Goal: Task Accomplishment & Management: Use online tool/utility

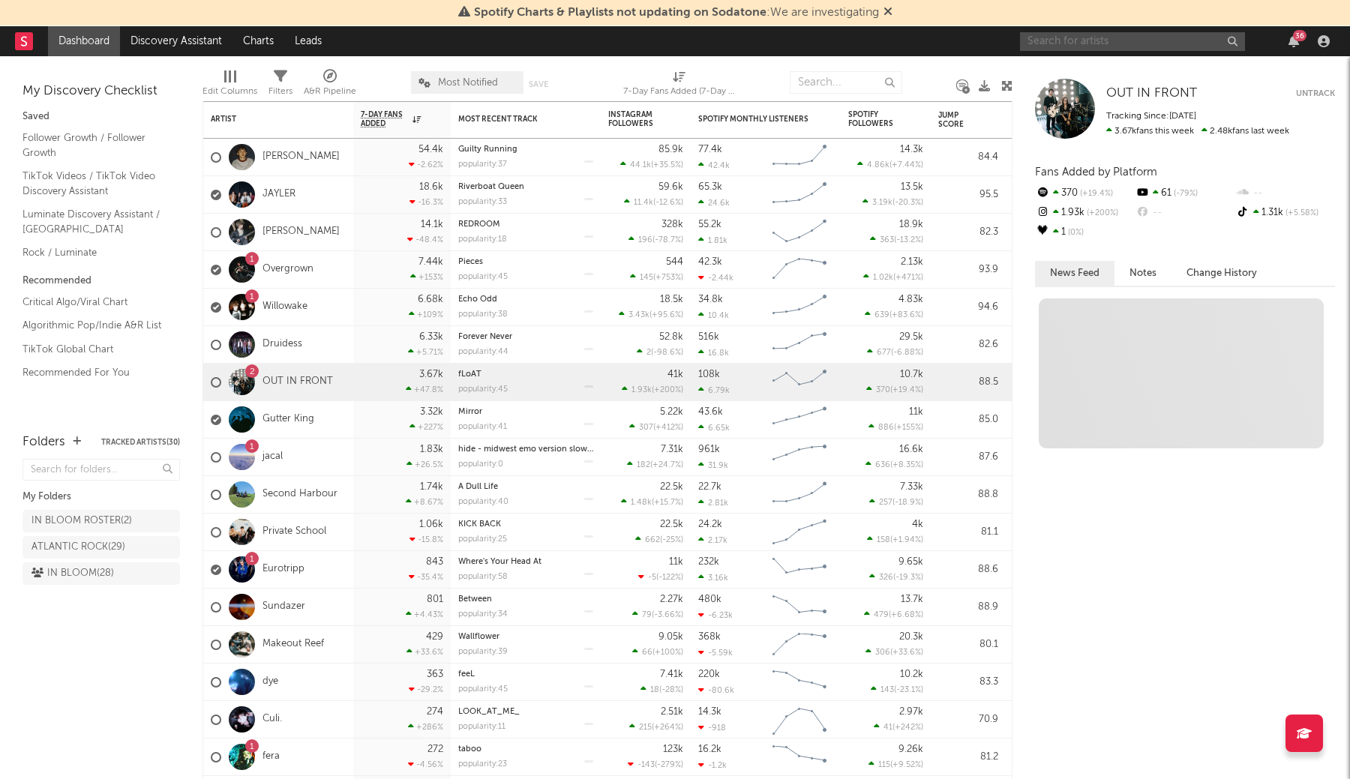
click at [1085, 46] on input "text" at bounding box center [1132, 41] width 225 height 19
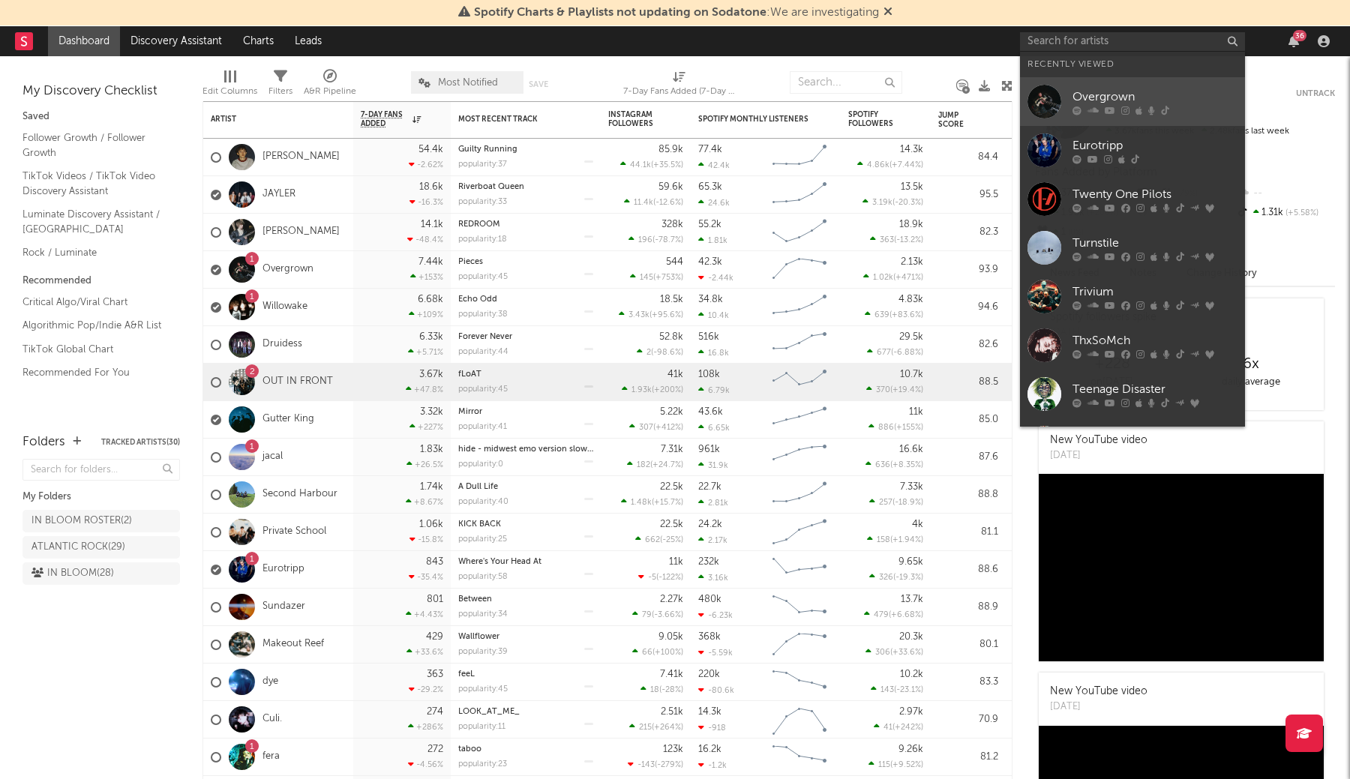
click at [1084, 94] on div "Overgrown" at bounding box center [1154, 97] width 165 height 18
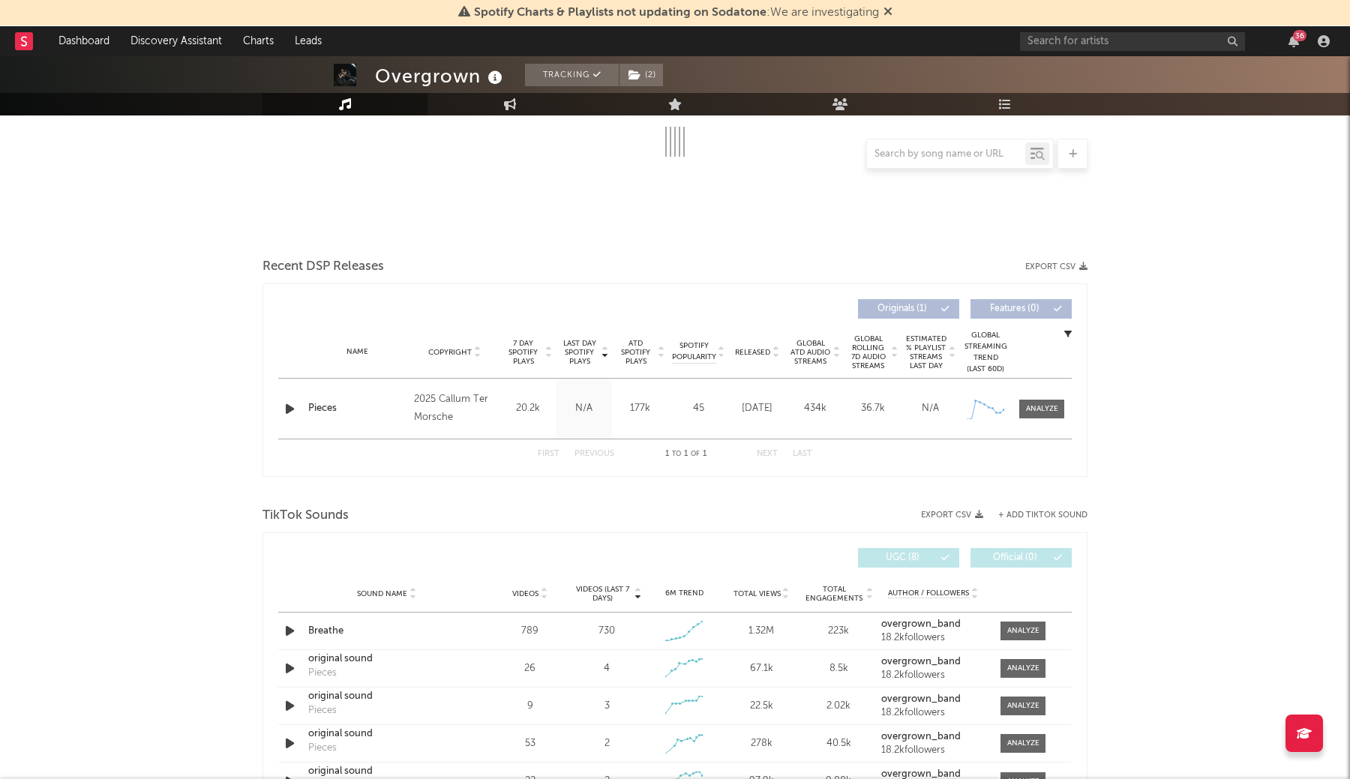
scroll to position [289, 0]
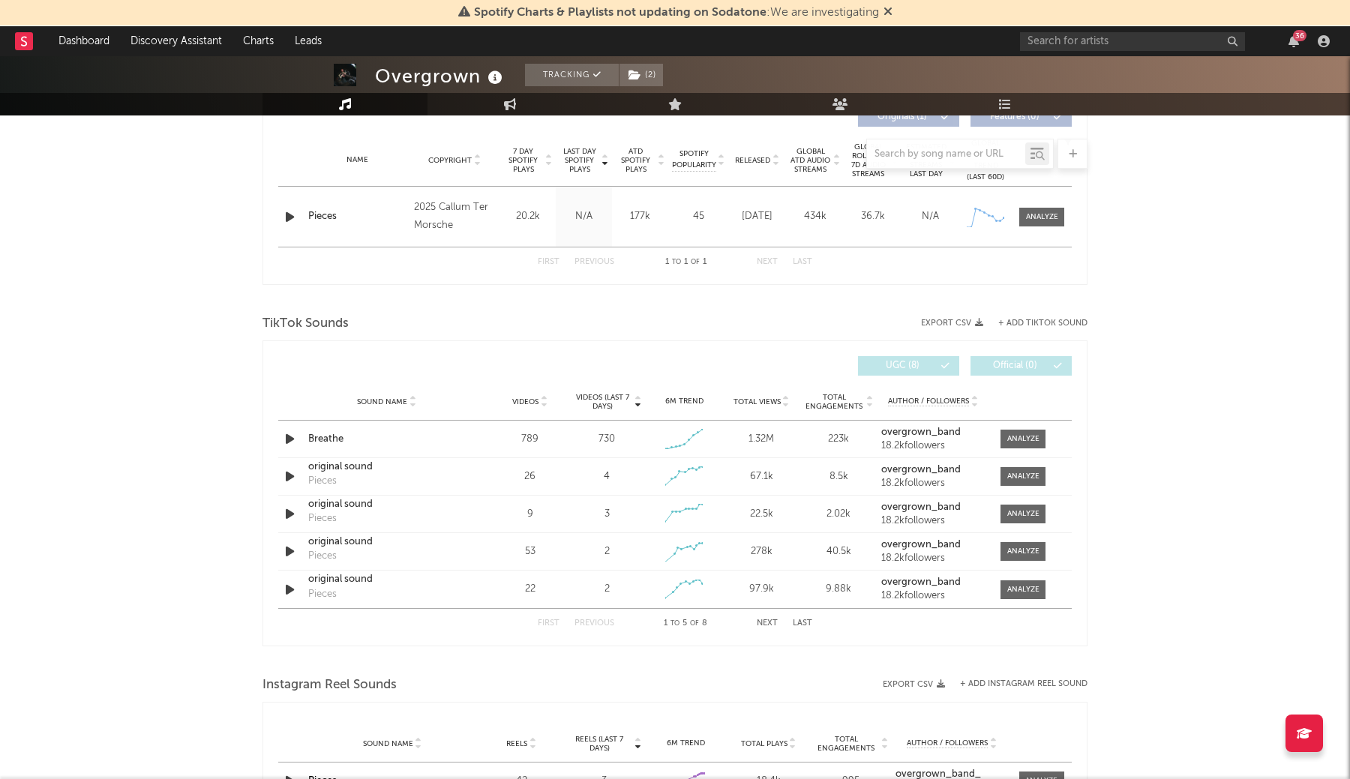
select select "1w"
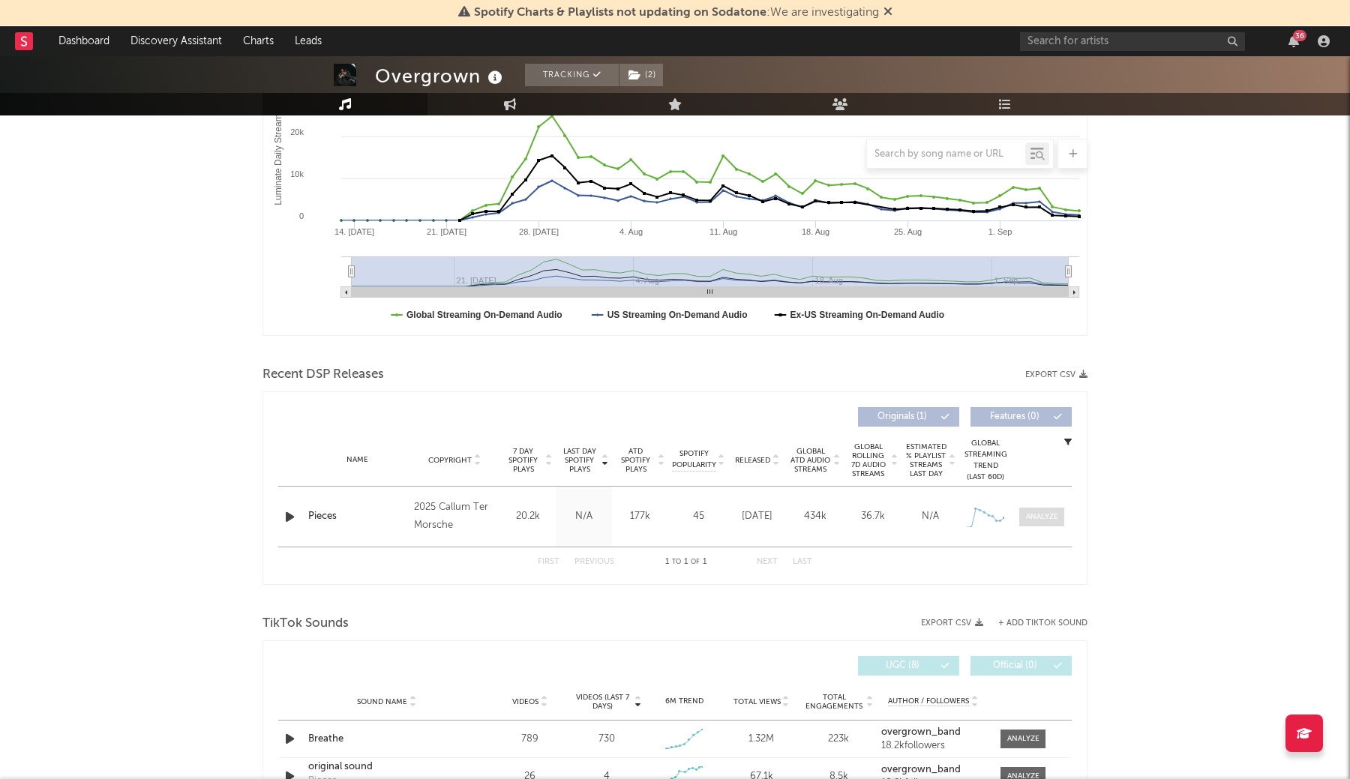
click at [1040, 513] on div at bounding box center [1042, 516] width 32 height 11
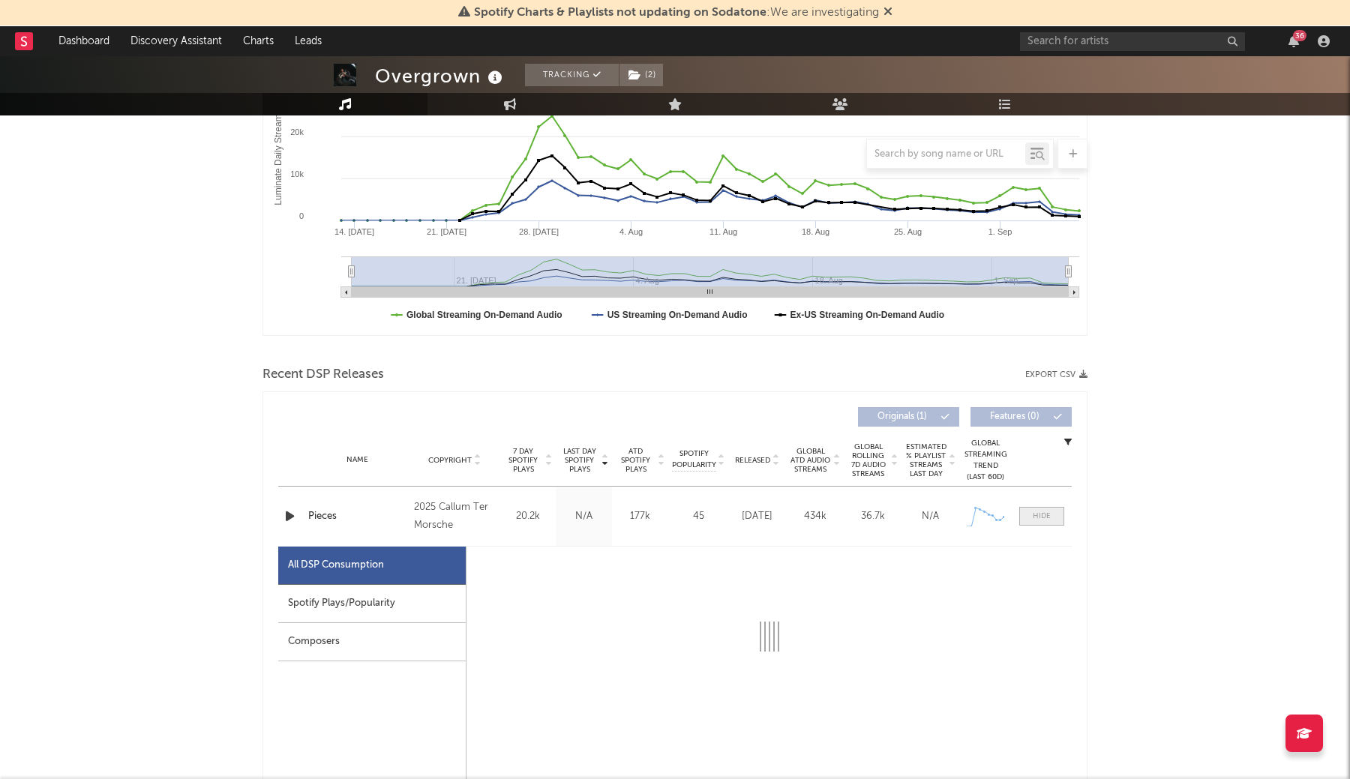
scroll to position [514, 0]
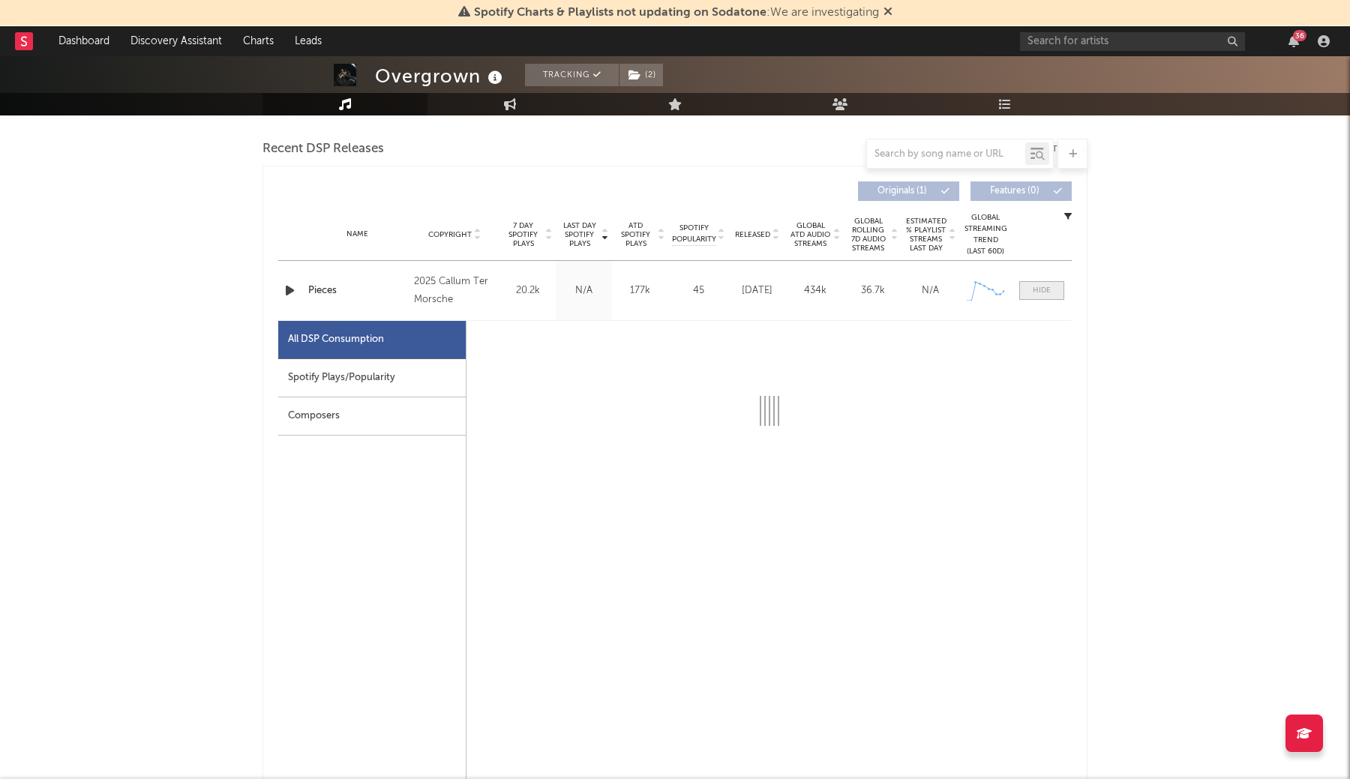
select select "1w"
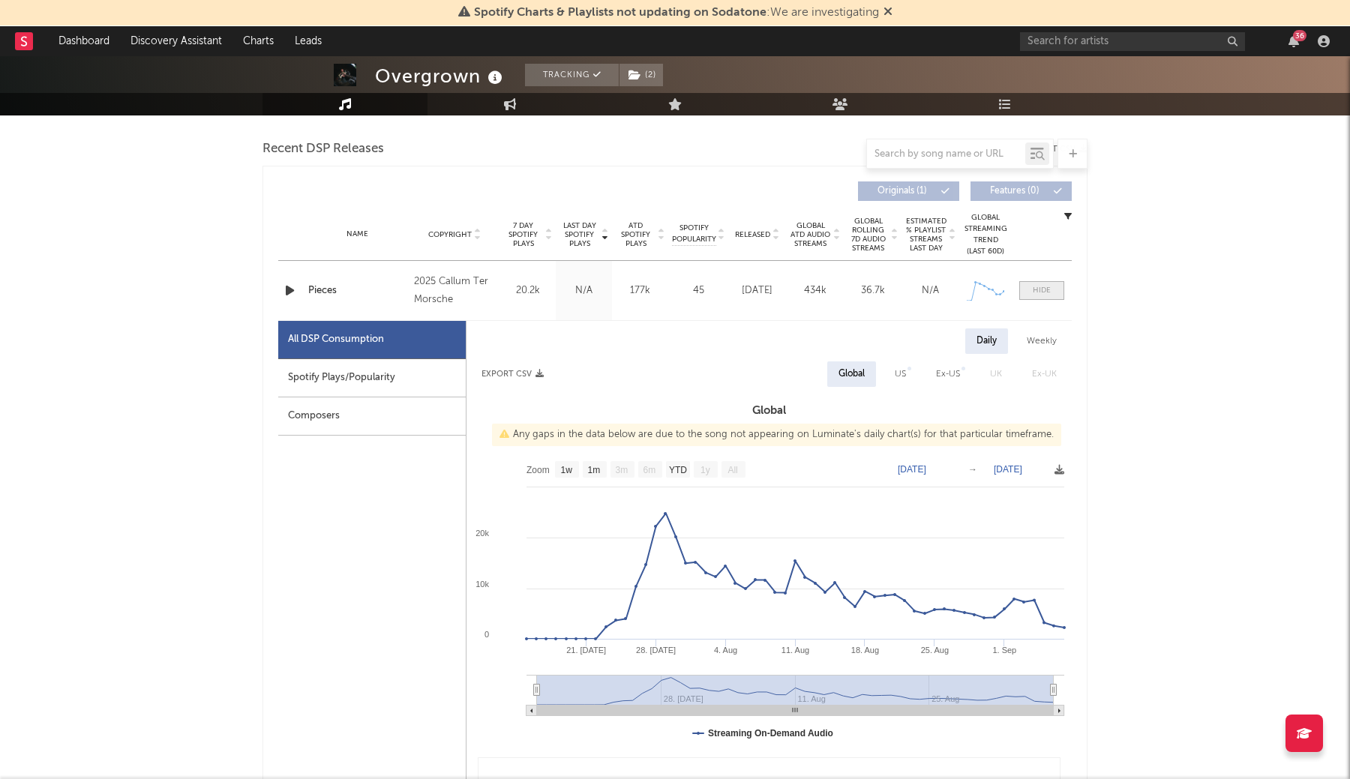
click at [1037, 295] on div at bounding box center [1041, 290] width 18 height 11
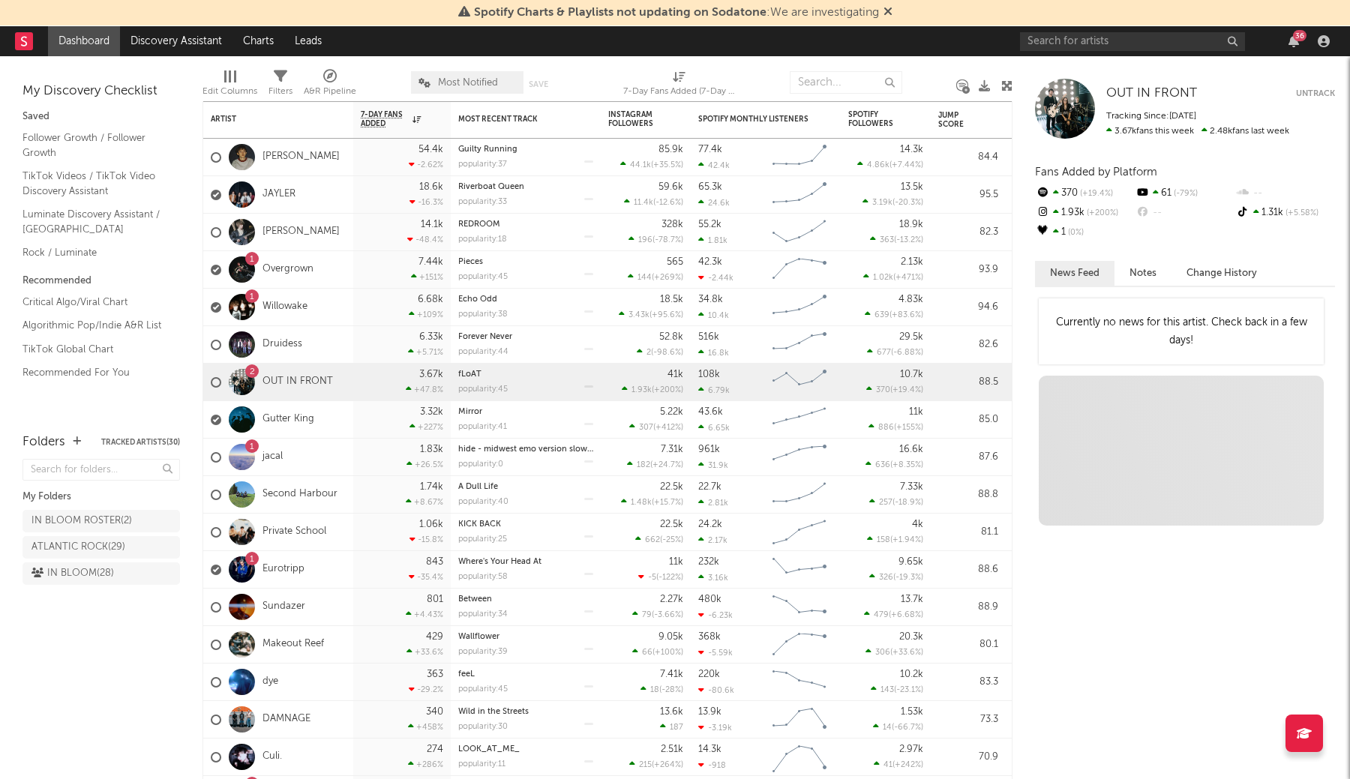
click at [444, 79] on span "Most Notified" at bounding box center [468, 83] width 60 height 10
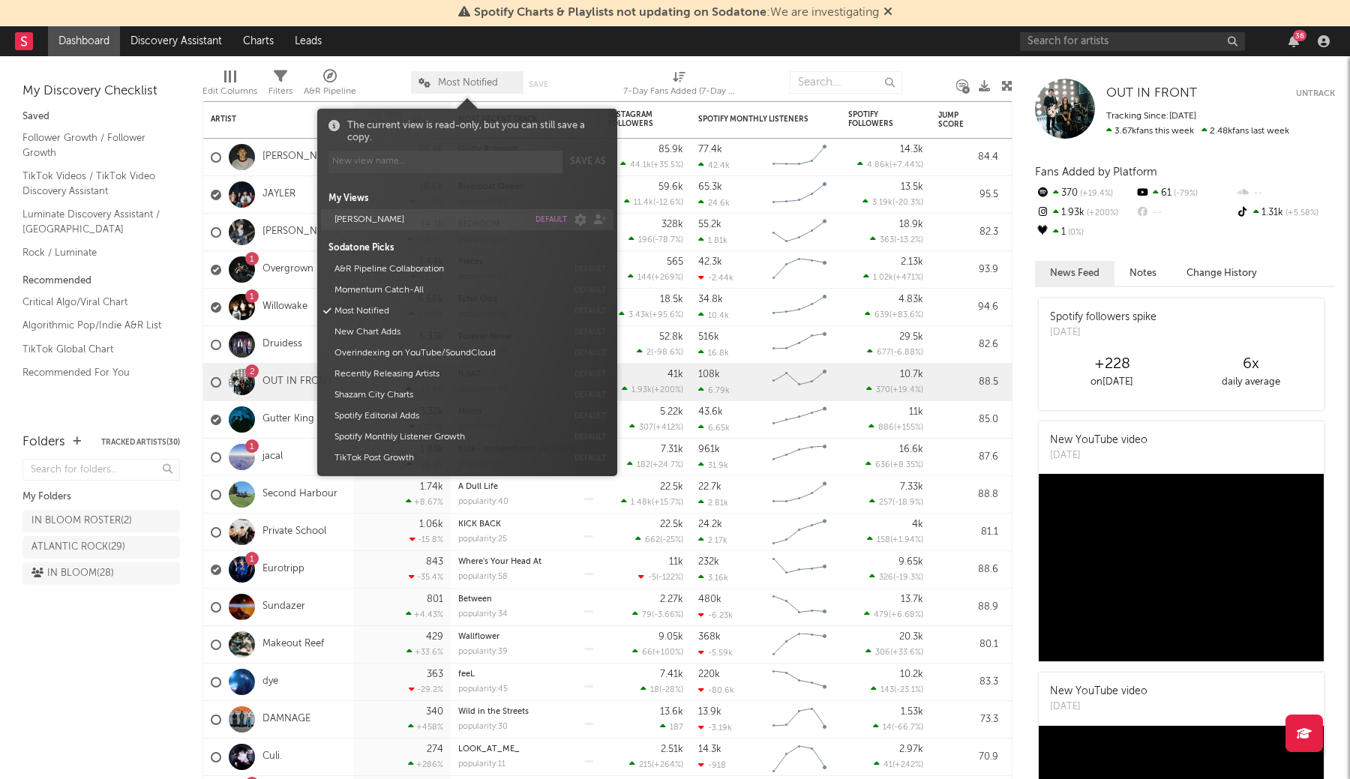
click at [554, 221] on button "default" at bounding box center [550, 219] width 31 height 7
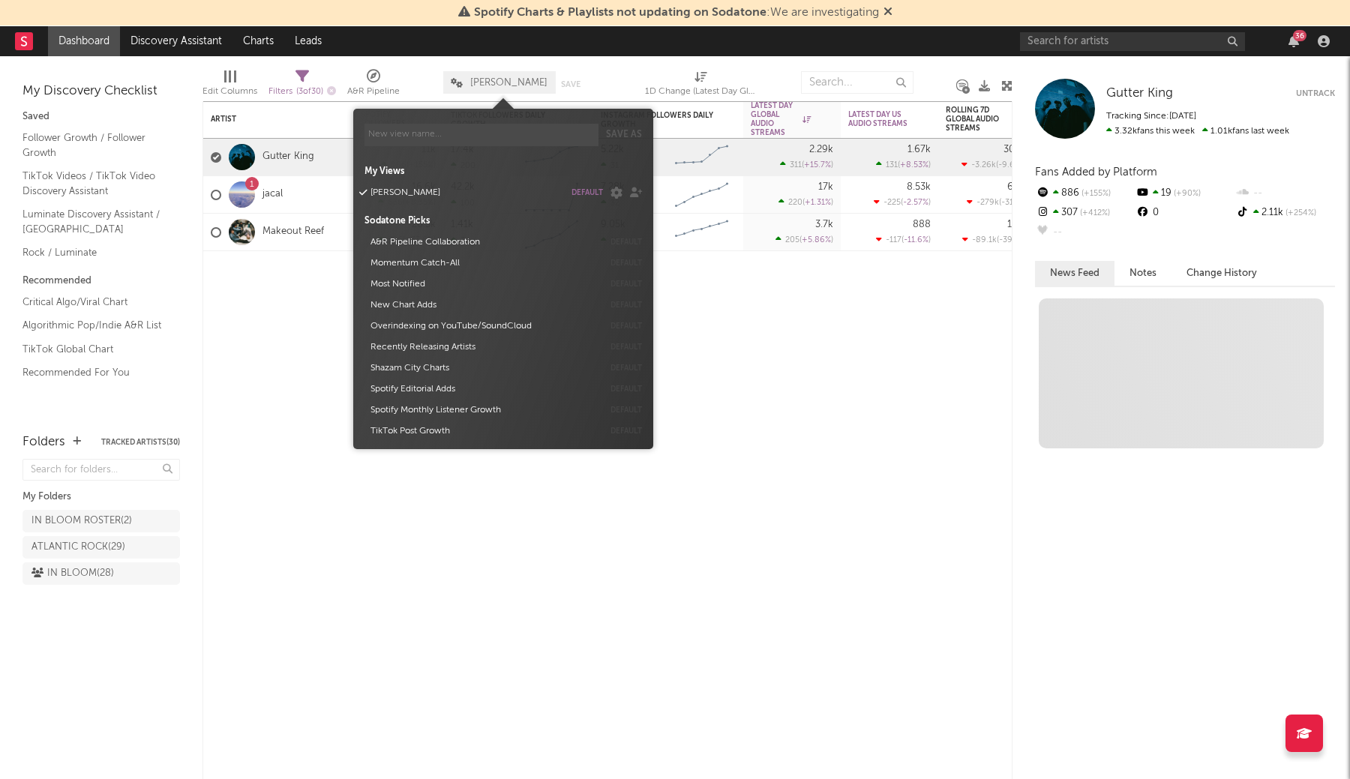
click at [487, 52] on nav "Dashboard Discovery Assistant Charts Leads 36" at bounding box center [675, 41] width 1350 height 30
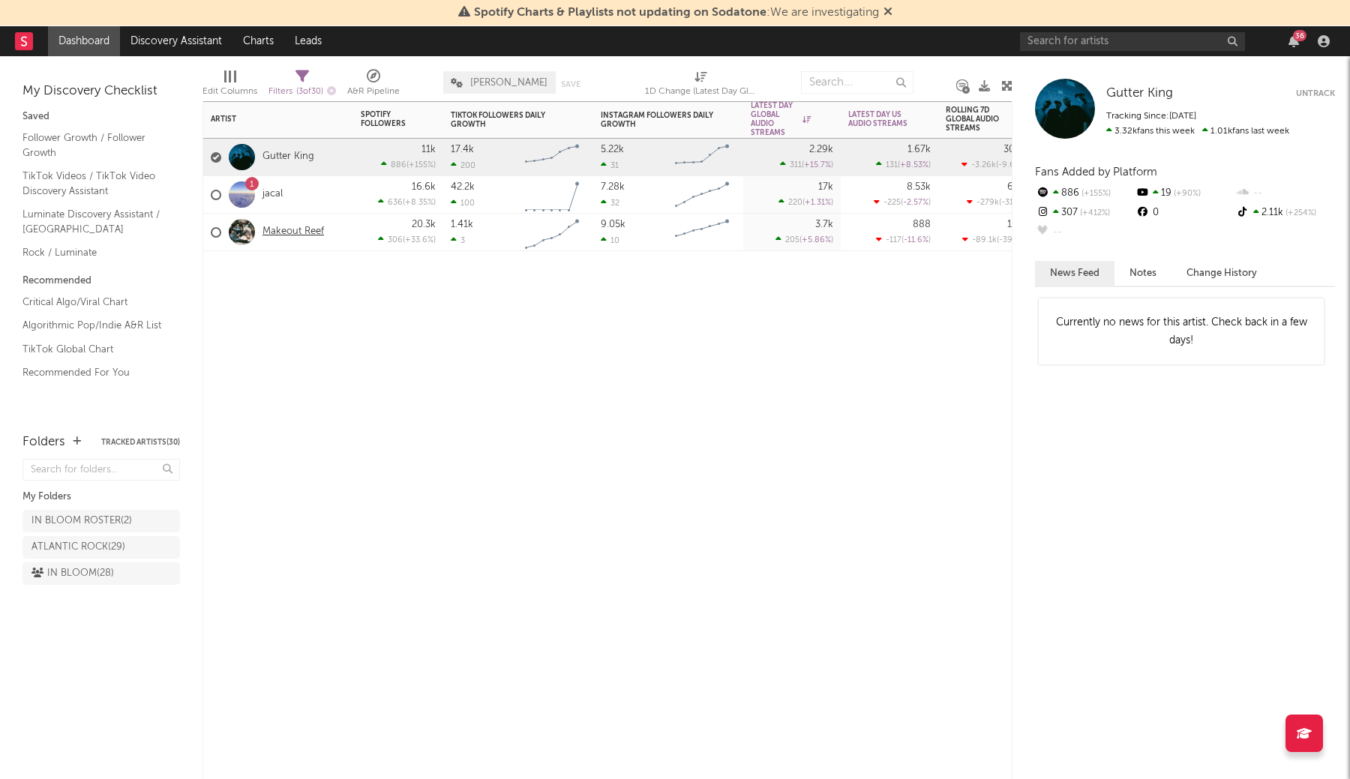
click at [290, 227] on link "Makeout Reef" at bounding box center [292, 232] width 61 height 13
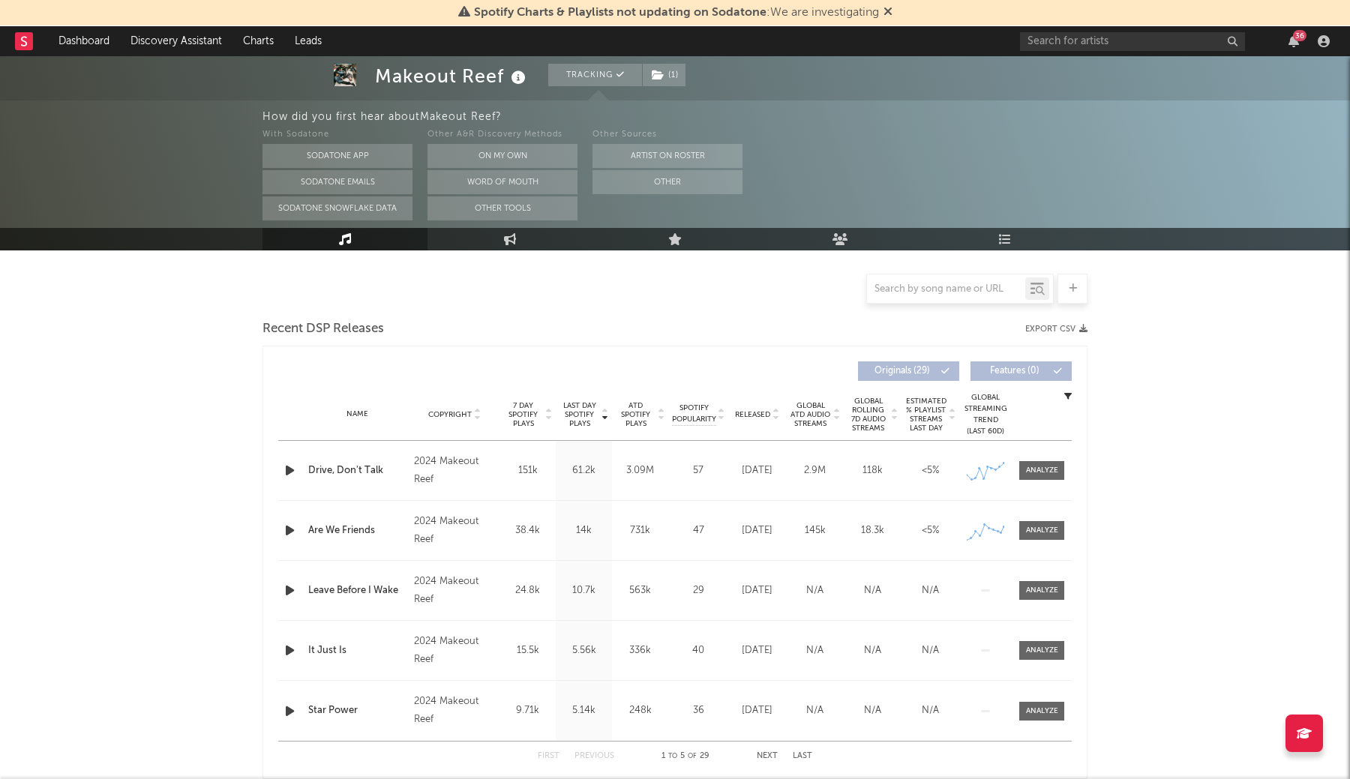
scroll to position [355, 0]
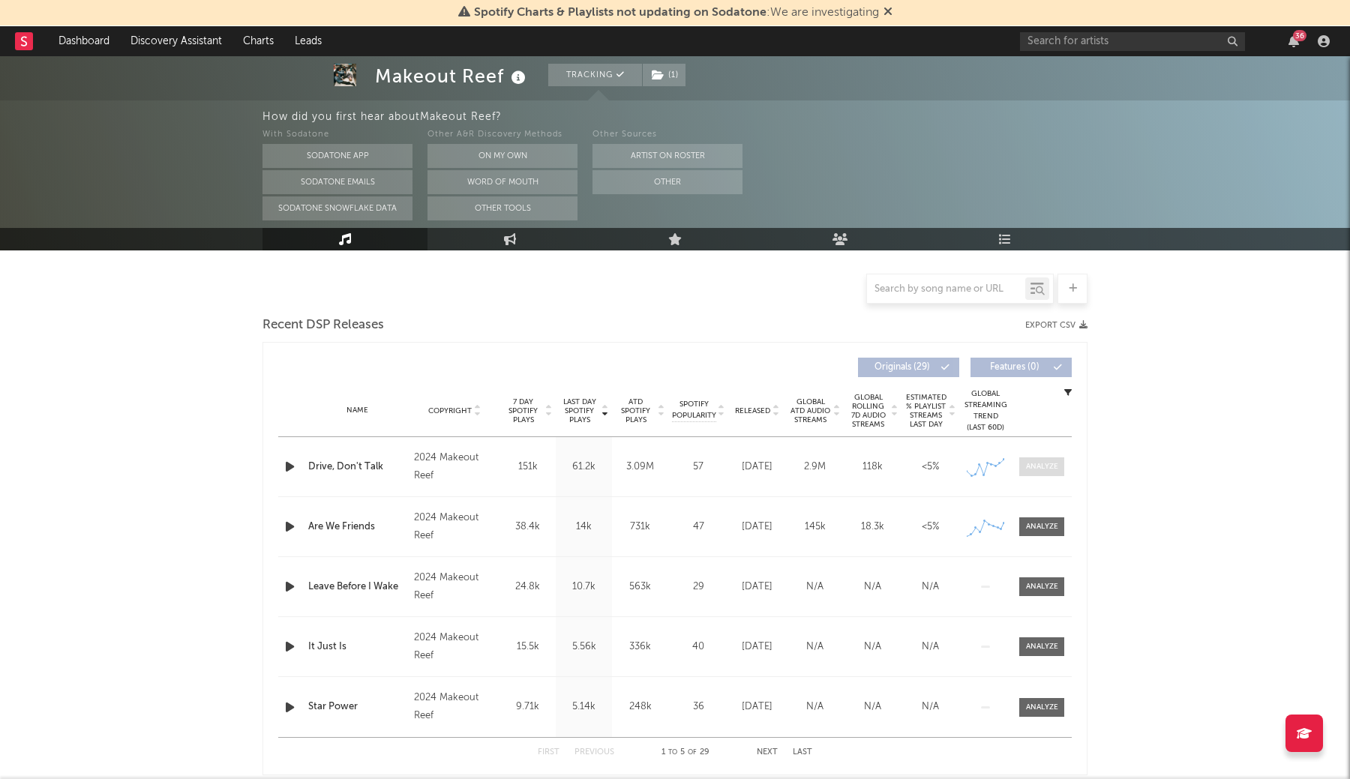
click at [1051, 471] on div at bounding box center [1042, 466] width 32 height 11
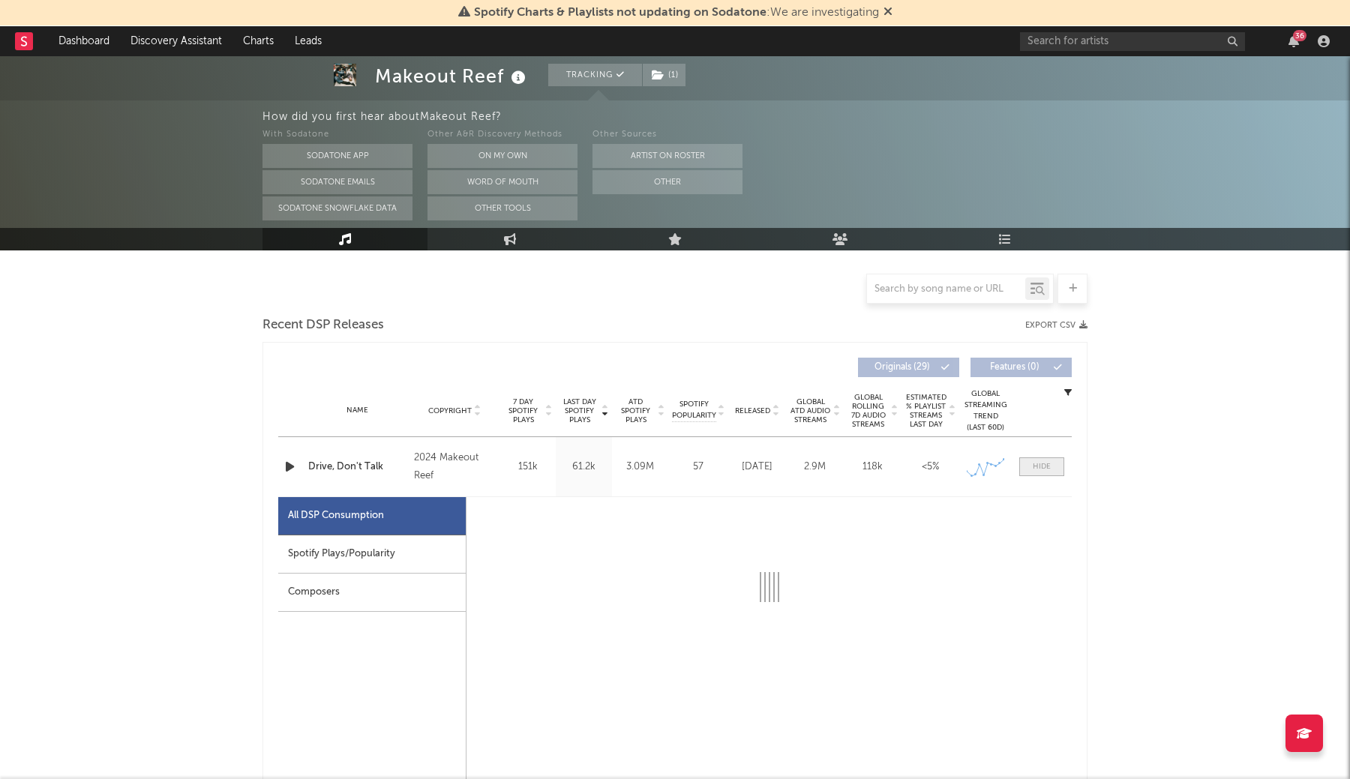
select select "6m"
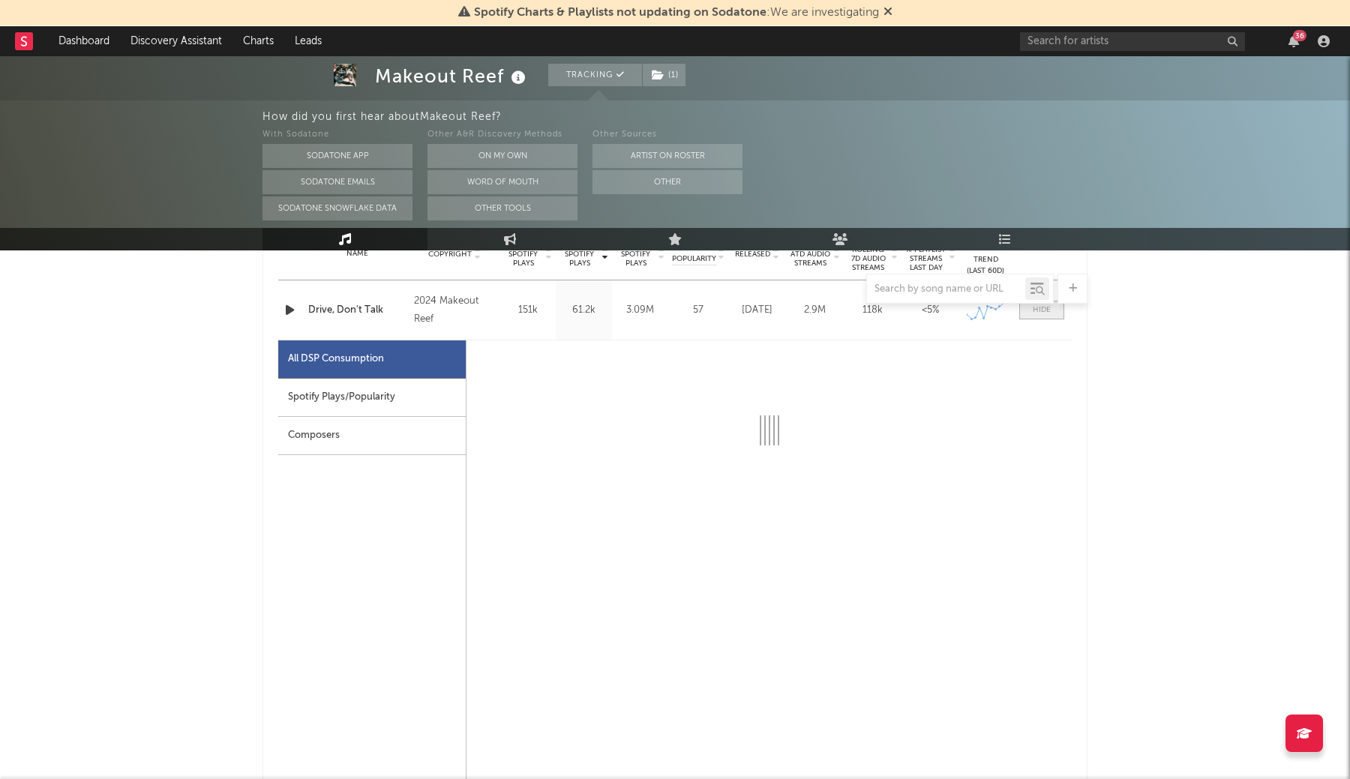
scroll to position [633, 0]
select select "6m"
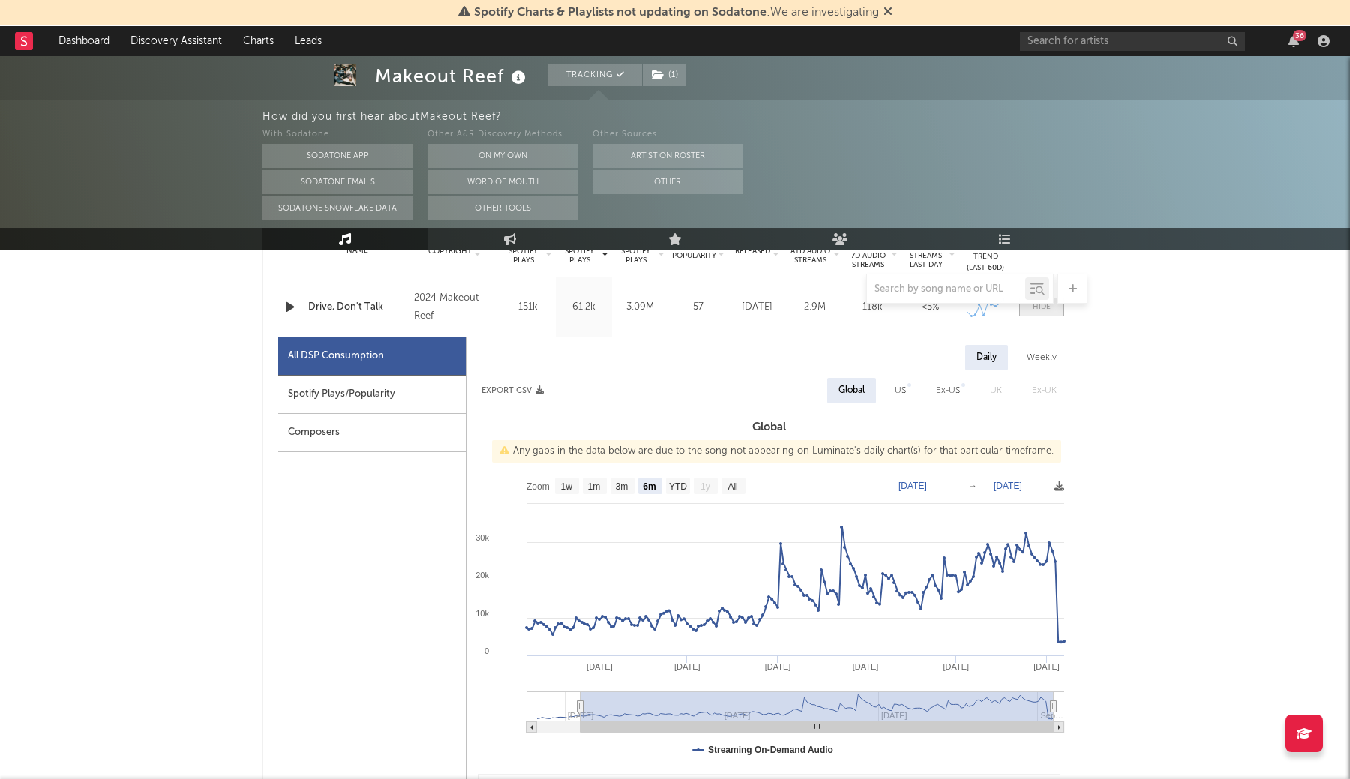
click at [1041, 308] on div at bounding box center [1041, 306] width 18 height 11
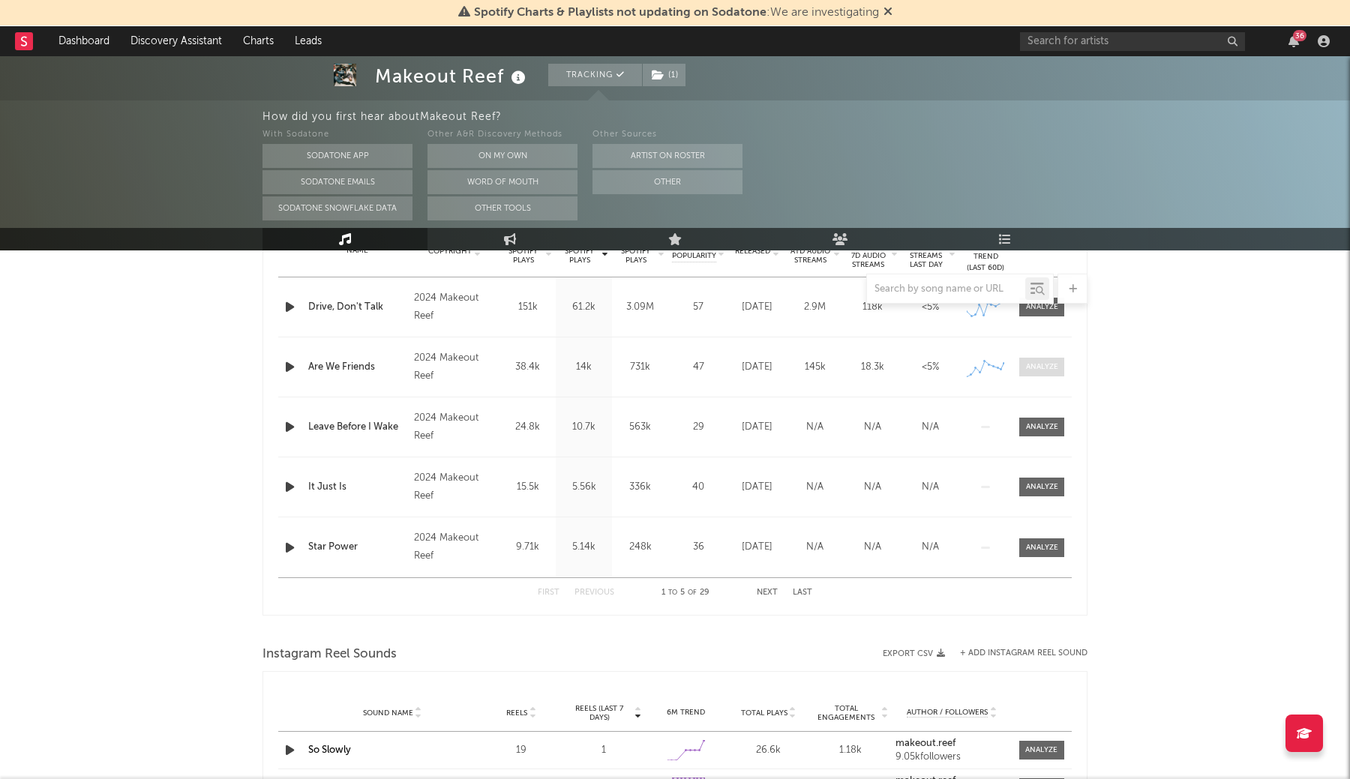
click at [1035, 365] on div at bounding box center [1042, 366] width 32 height 11
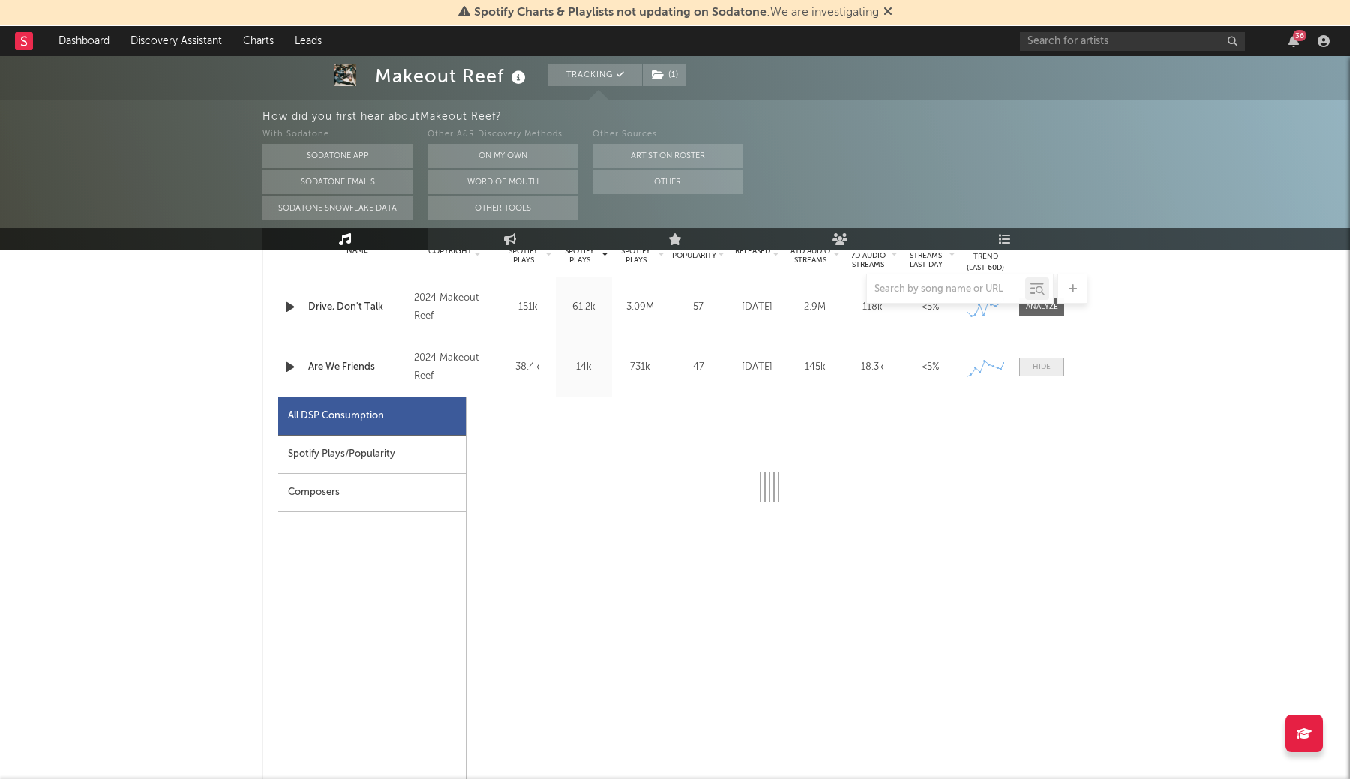
select select "1w"
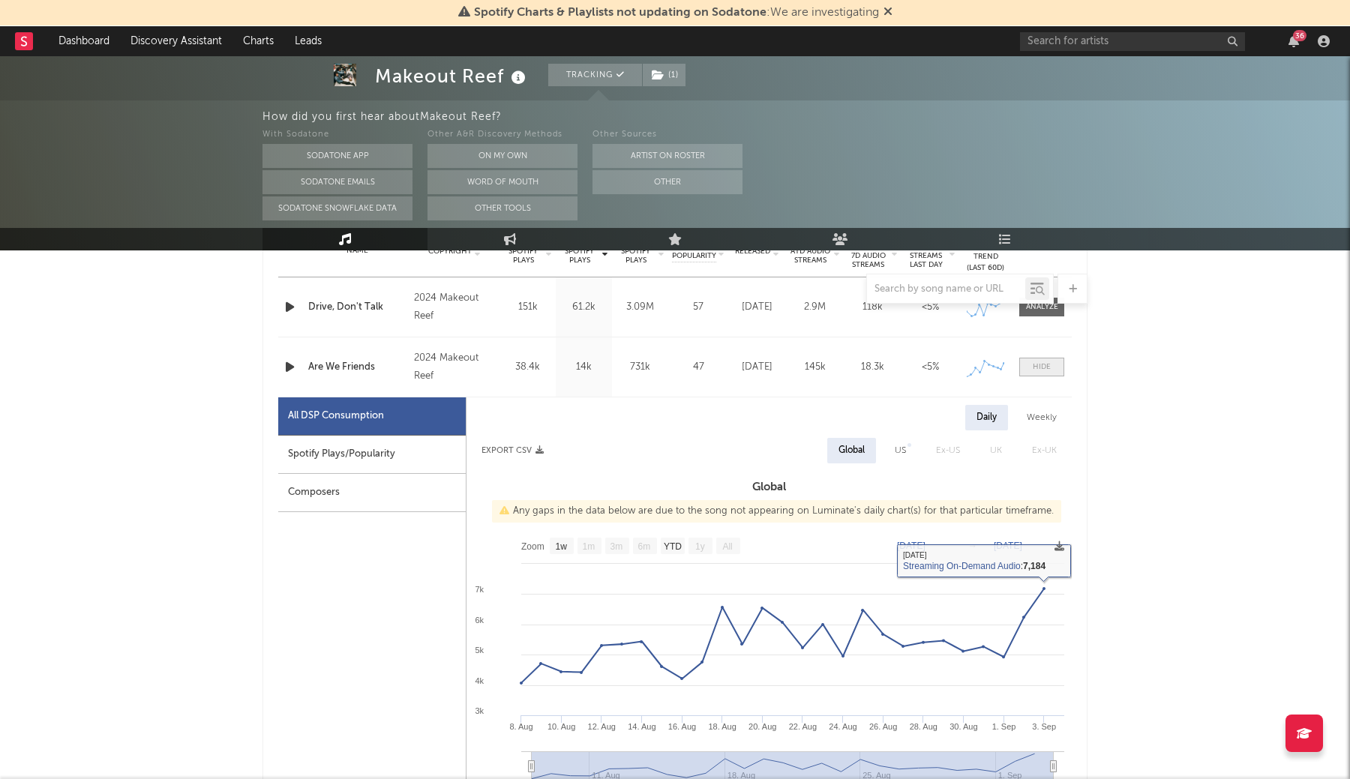
click at [1044, 370] on div at bounding box center [1041, 366] width 18 height 11
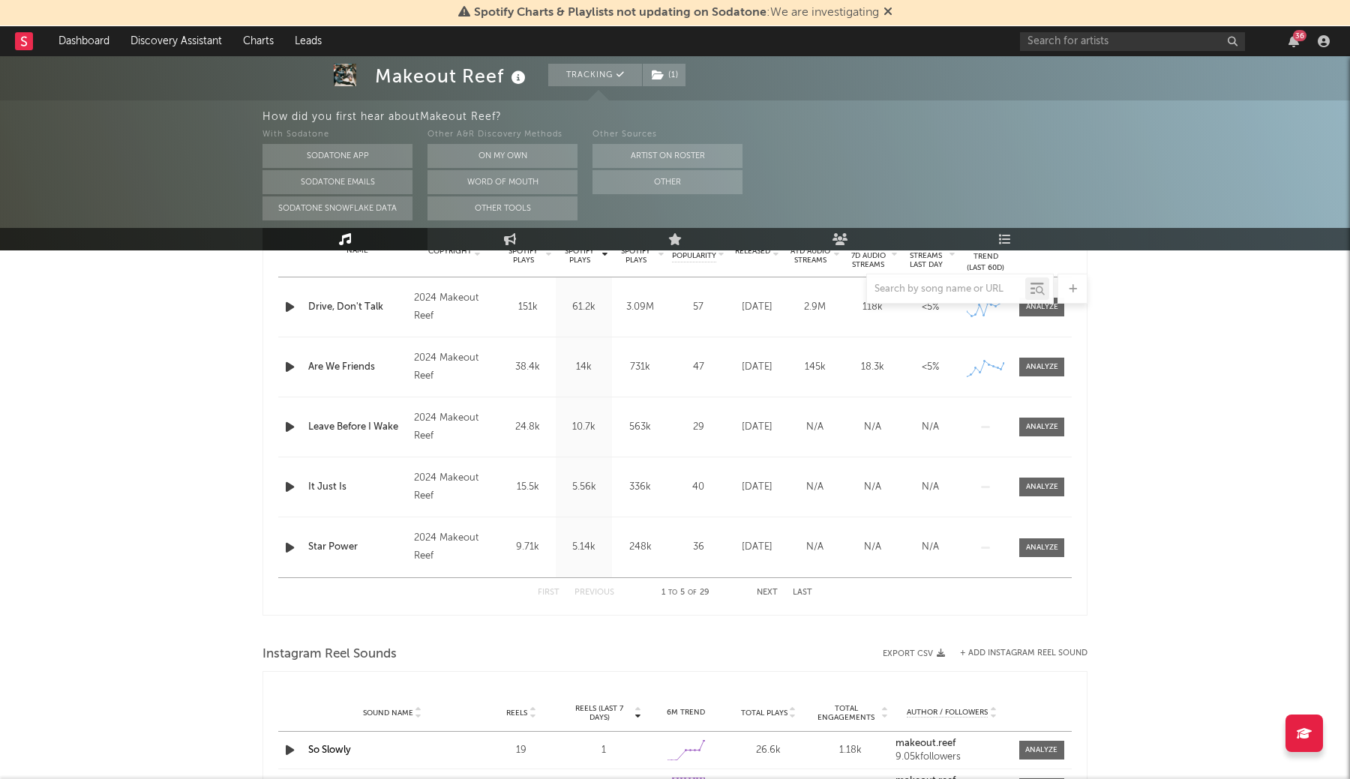
click at [885, 7] on icon at bounding box center [887, 11] width 9 height 12
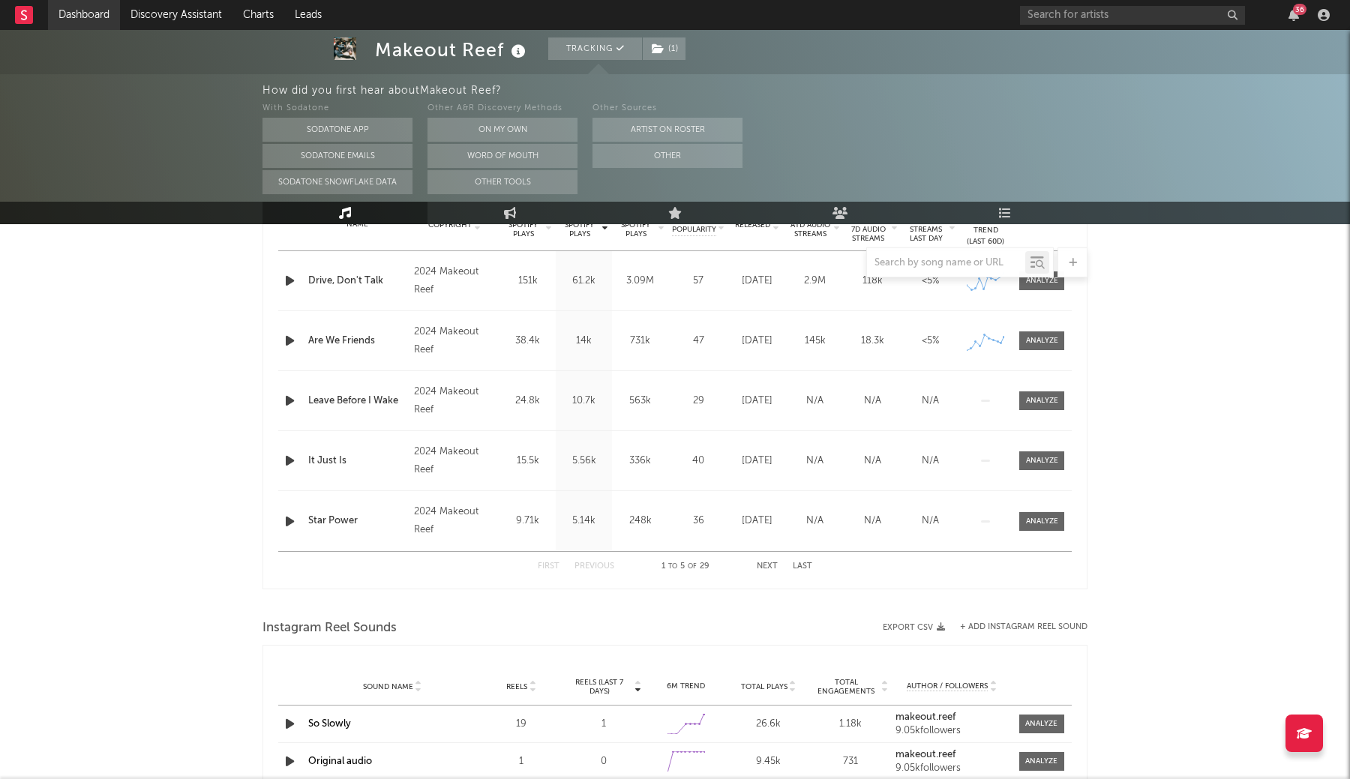
click at [100, 19] on link "Dashboard" at bounding box center [84, 15] width 72 height 30
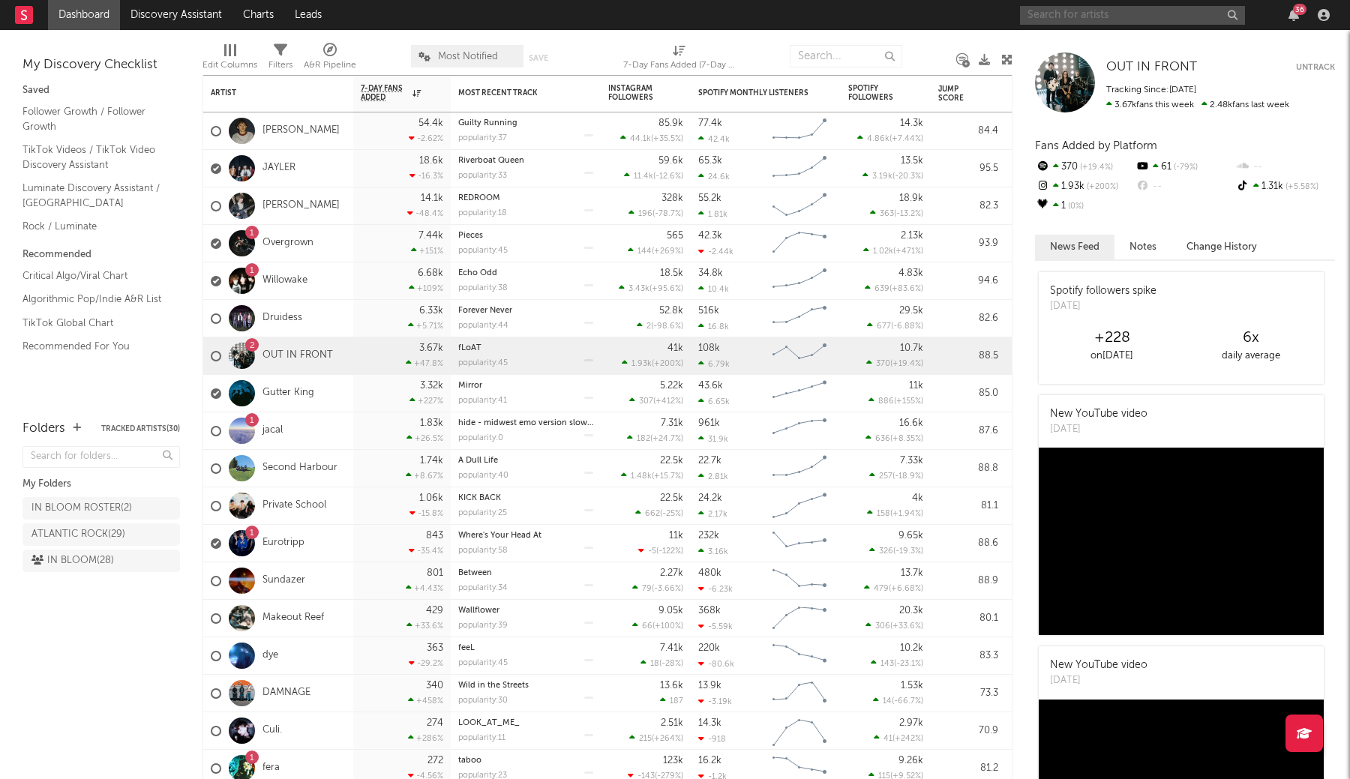
click at [1044, 16] on input "text" at bounding box center [1132, 15] width 225 height 19
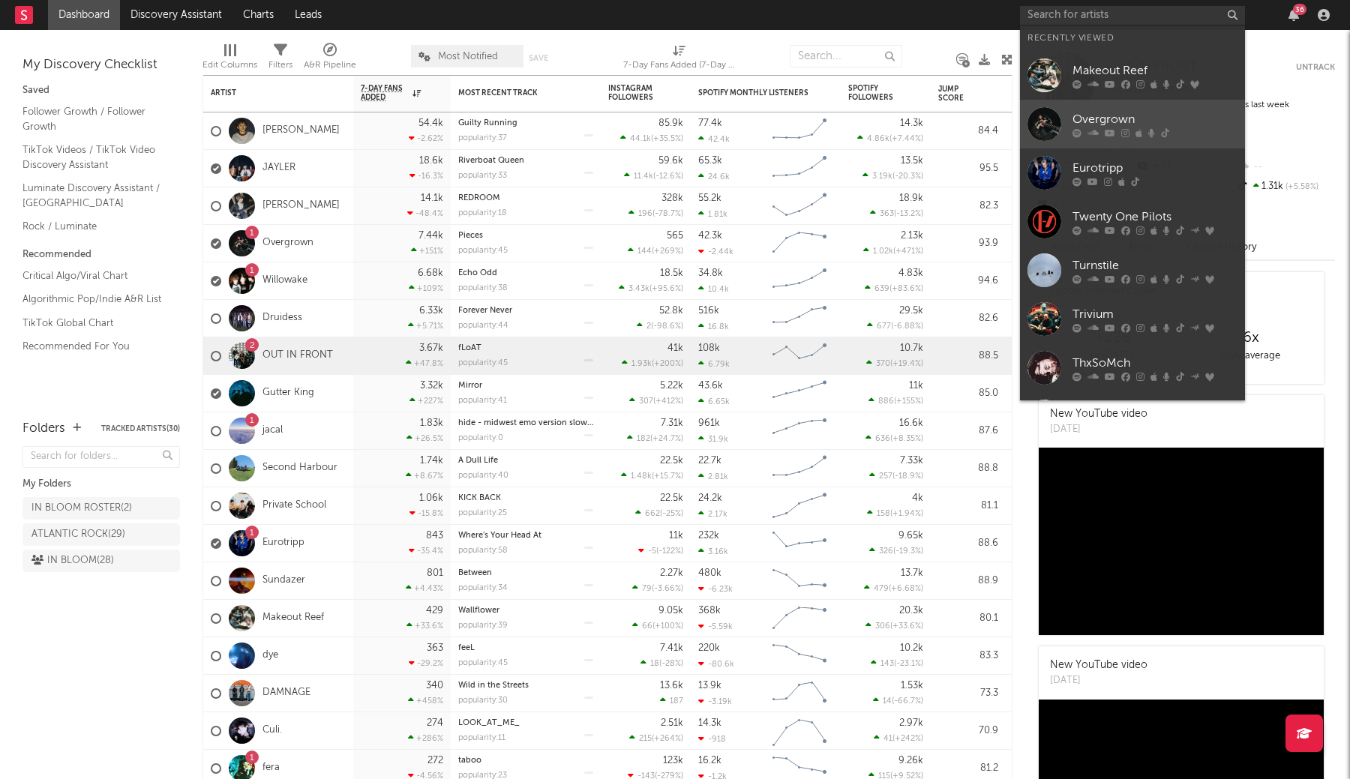
click at [1090, 121] on div "Overgrown" at bounding box center [1154, 119] width 165 height 18
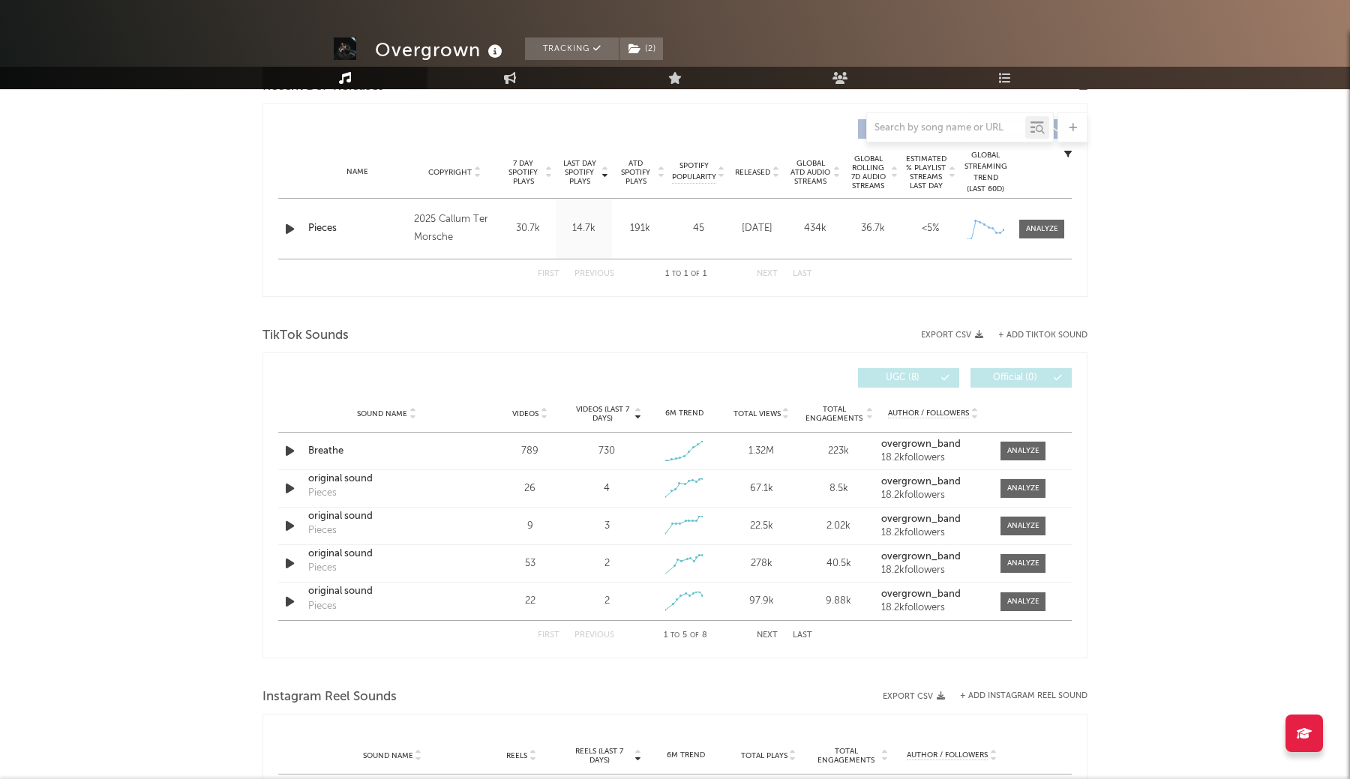
select select "1w"
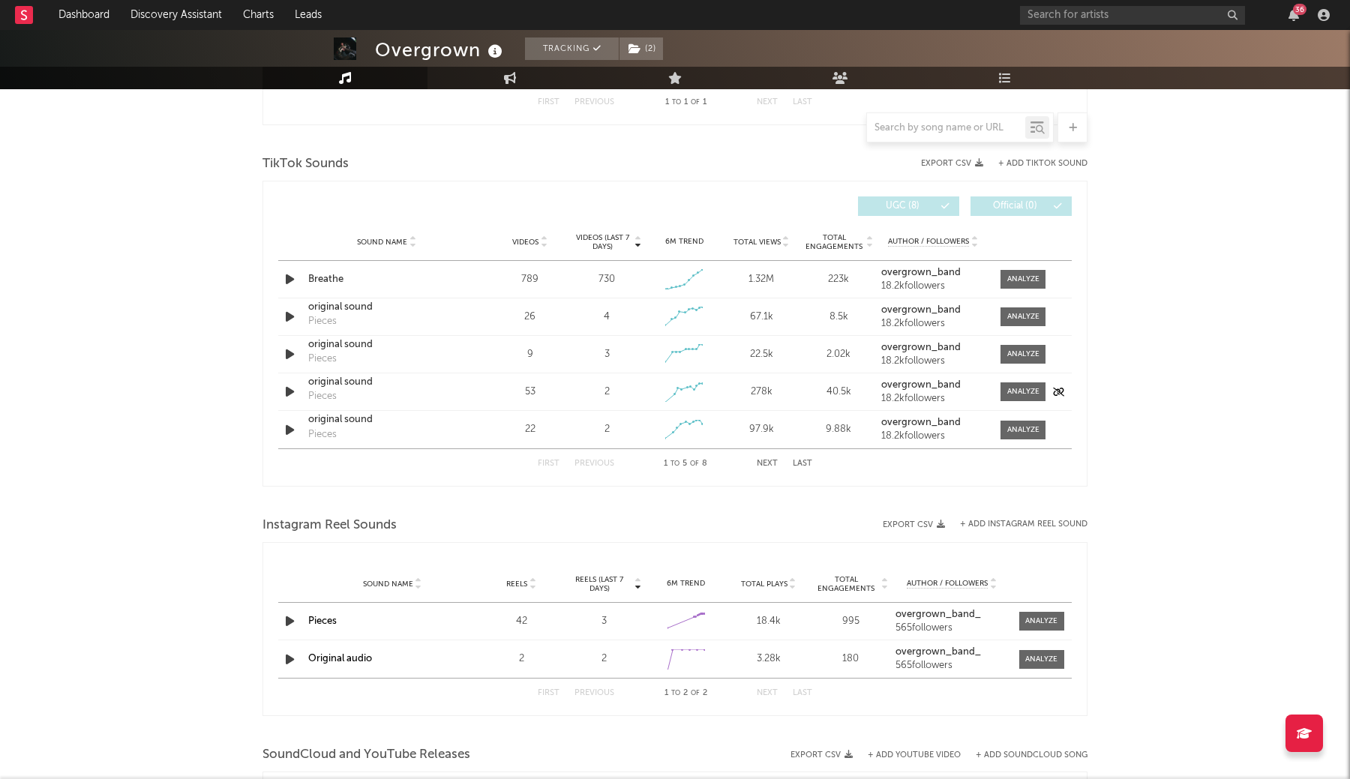
scroll to position [720, 0]
click at [1032, 288] on span at bounding box center [1022, 281] width 45 height 19
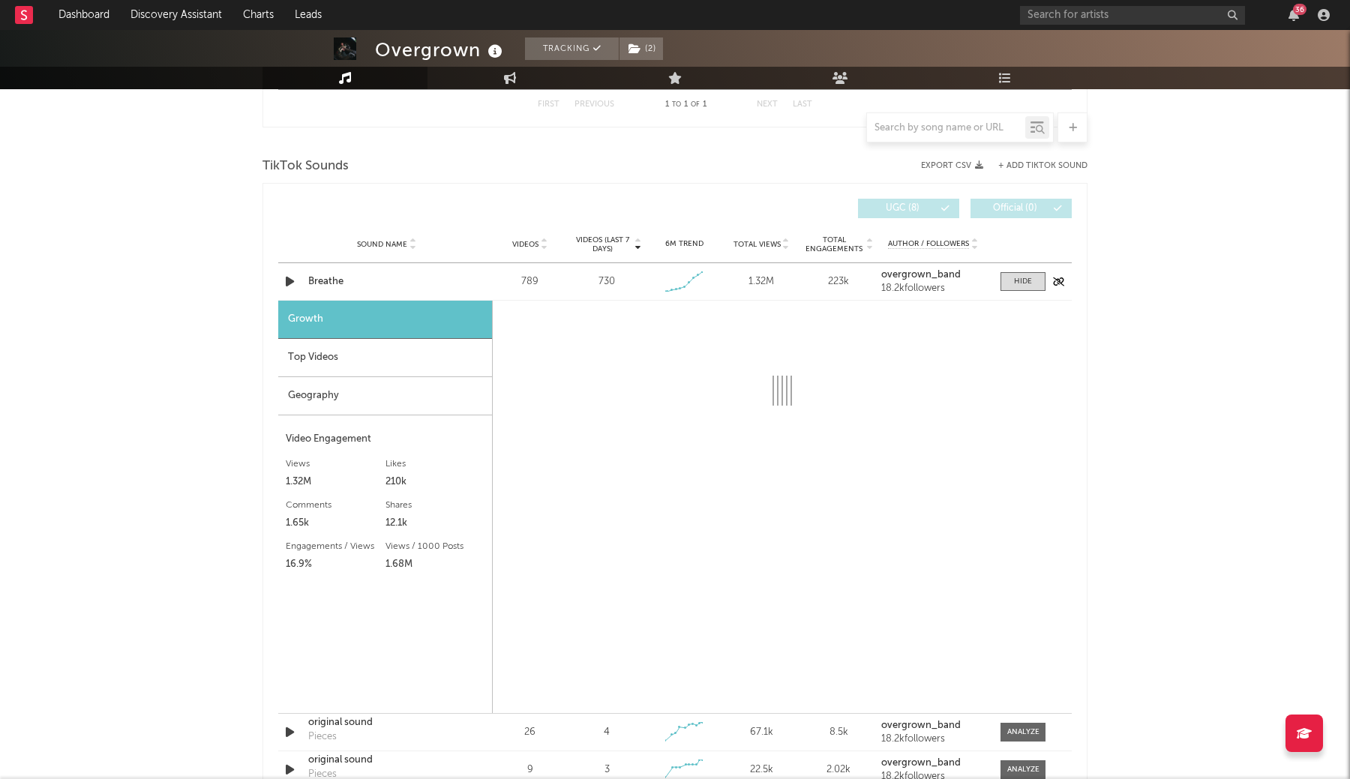
select select "1w"
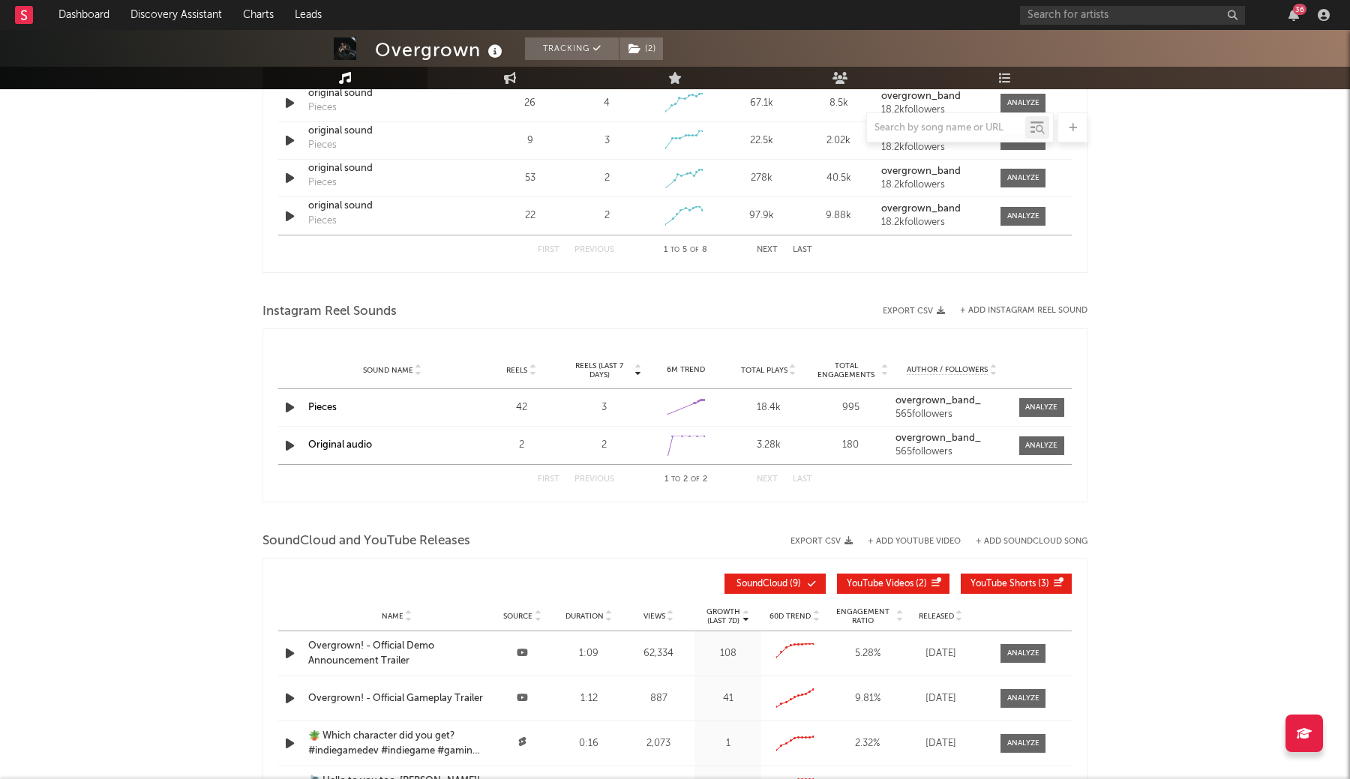
scroll to position [1470, 0]
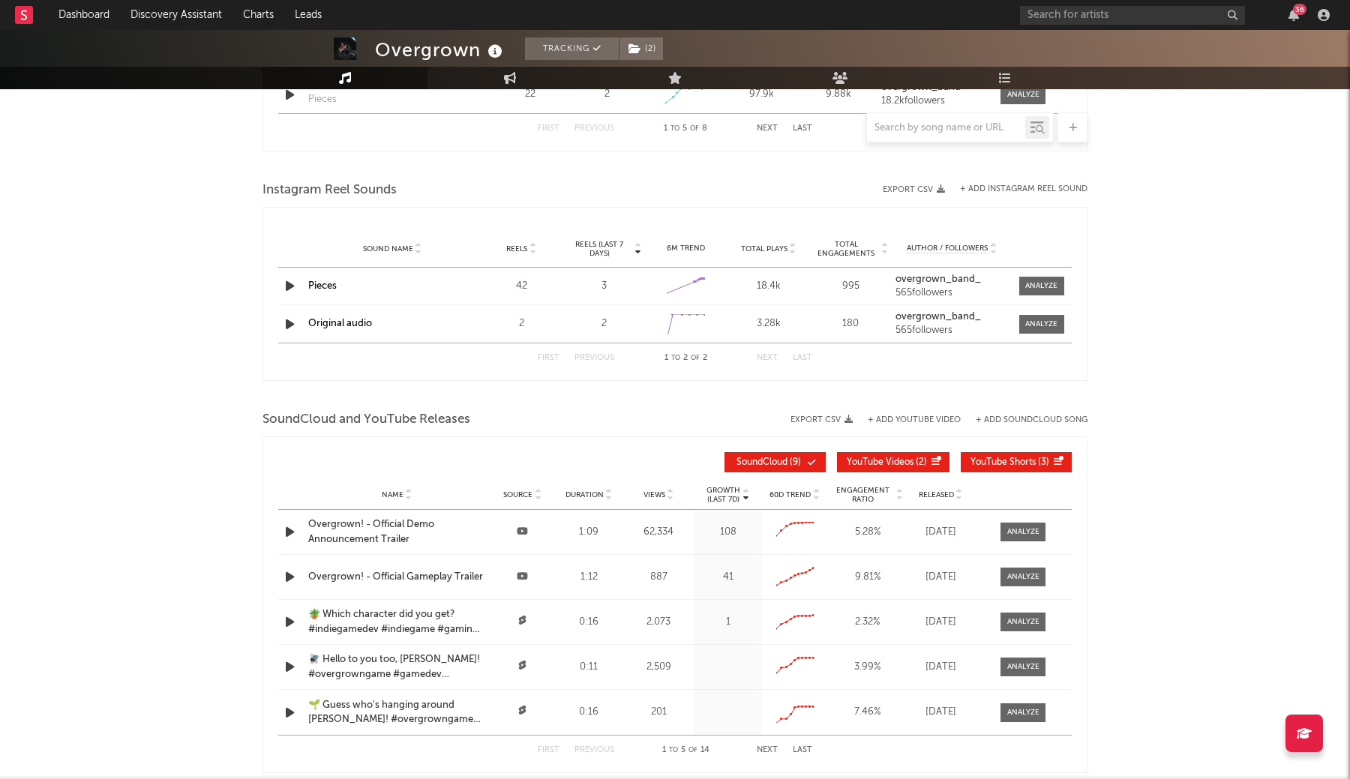
click at [1002, 195] on div "Instagram Reel Sounds" at bounding box center [674, 190] width 825 height 25
click at [1002, 187] on button "+ Add Instagram Reel Sound" at bounding box center [1023, 189] width 127 height 8
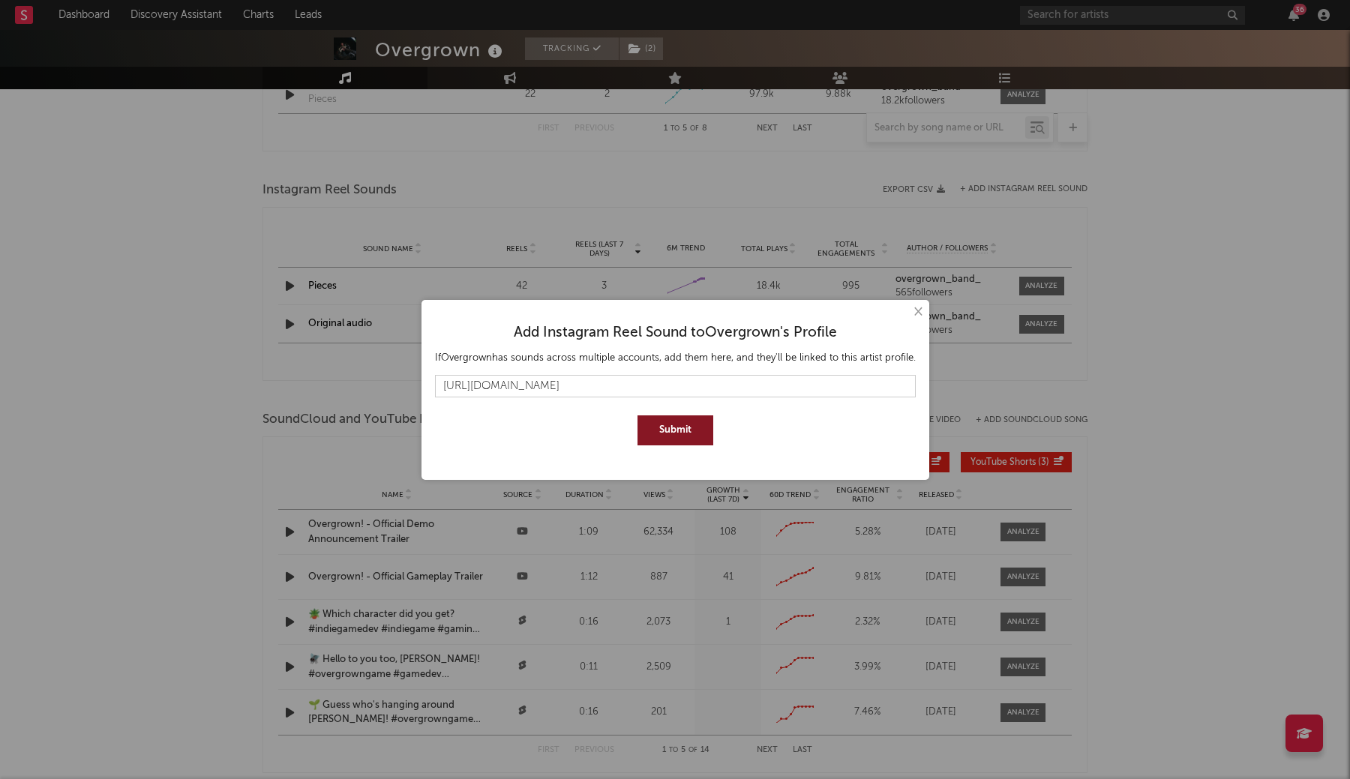
type input "https://www.instagram.com/reels/audio/1151478023491476/"
click at [685, 433] on button "Submit" at bounding box center [675, 430] width 76 height 30
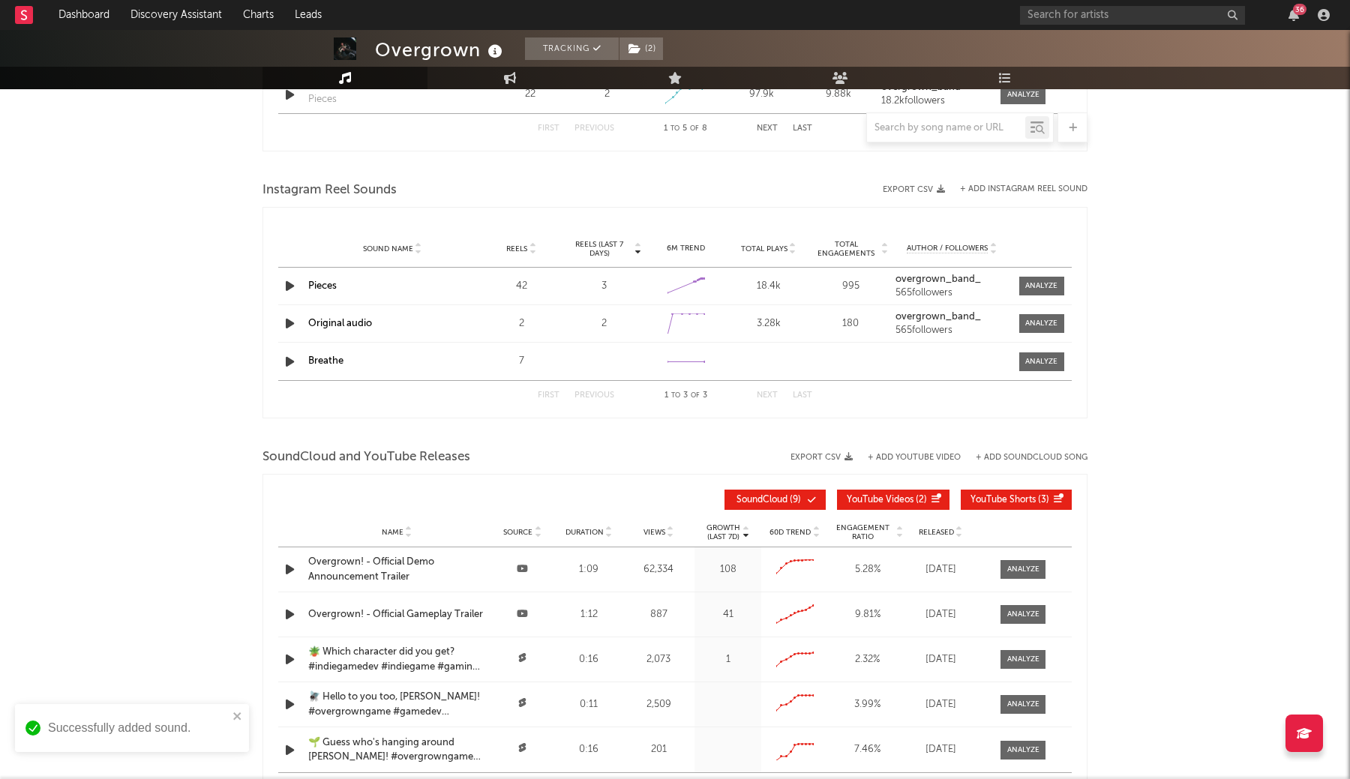
click at [307, 370] on div "× Add Instagram Reel Sound to Overgrown 's Profile If Overgrown has sounds acro…" at bounding box center [675, 389] width 1350 height 779
click at [1053, 367] on div at bounding box center [1041, 361] width 32 height 11
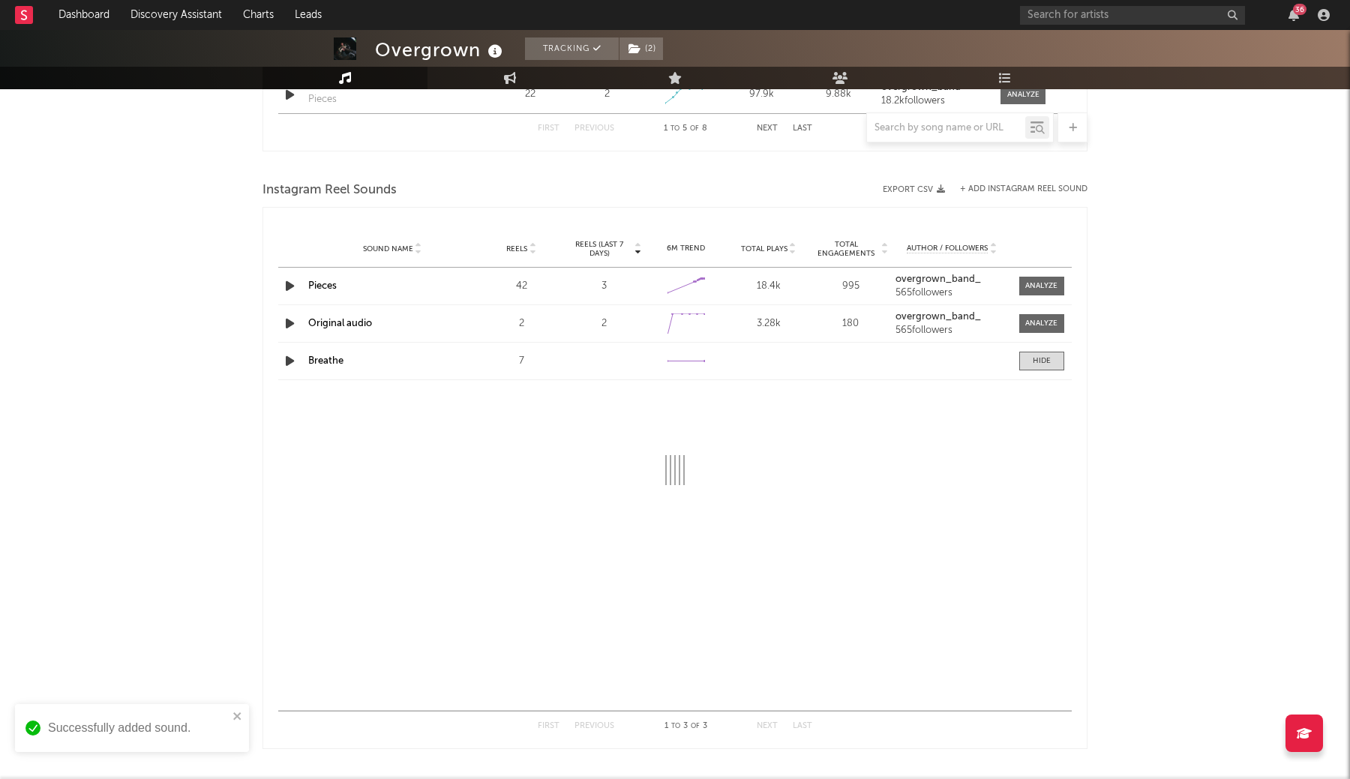
select select "1w"
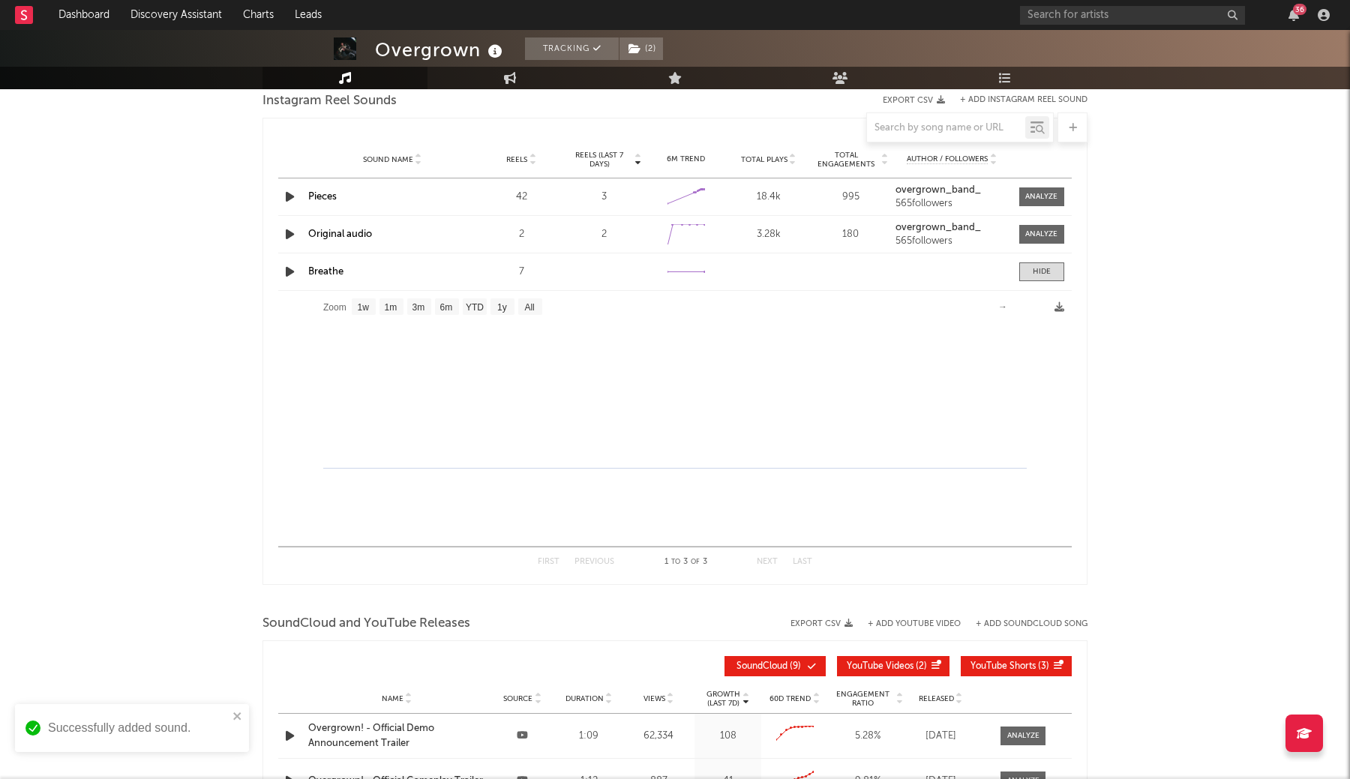
scroll to position [1548, 0]
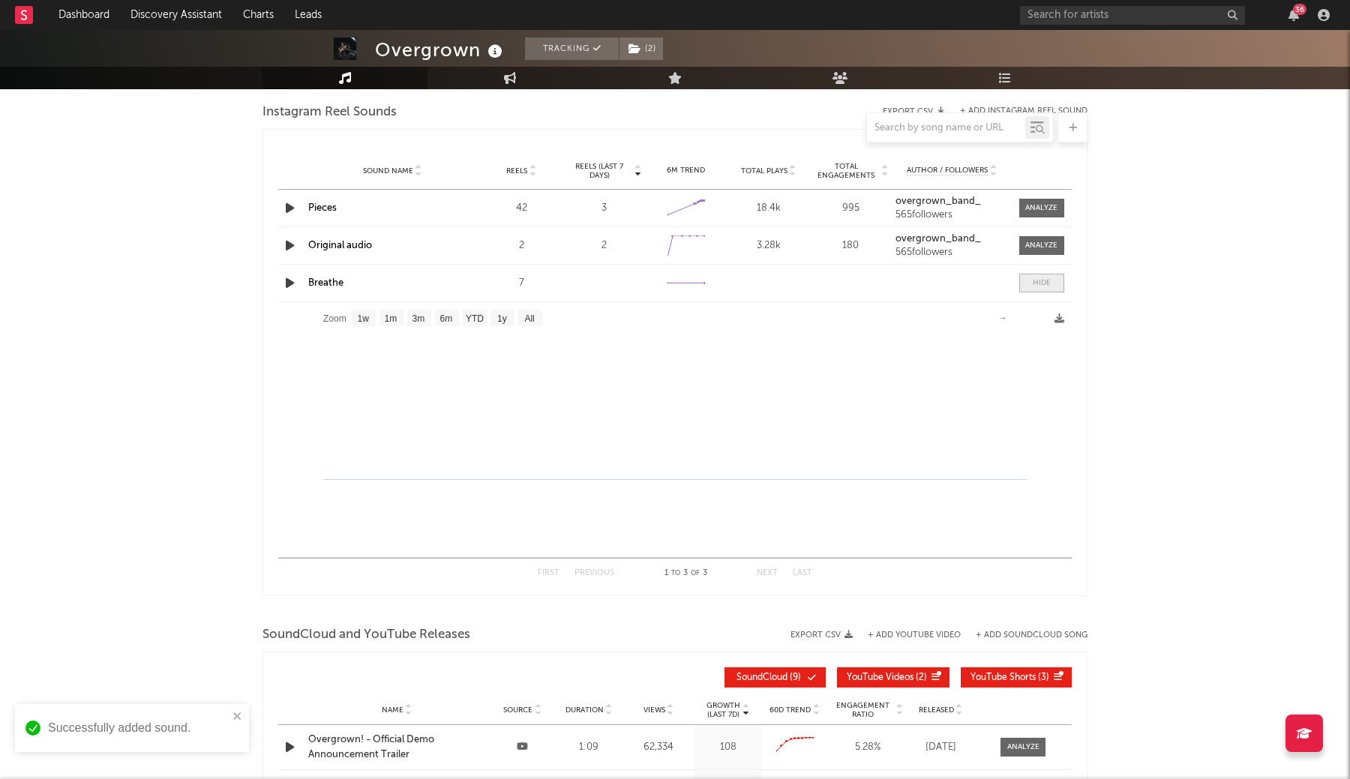
click at [1035, 288] on div at bounding box center [1041, 282] width 18 height 11
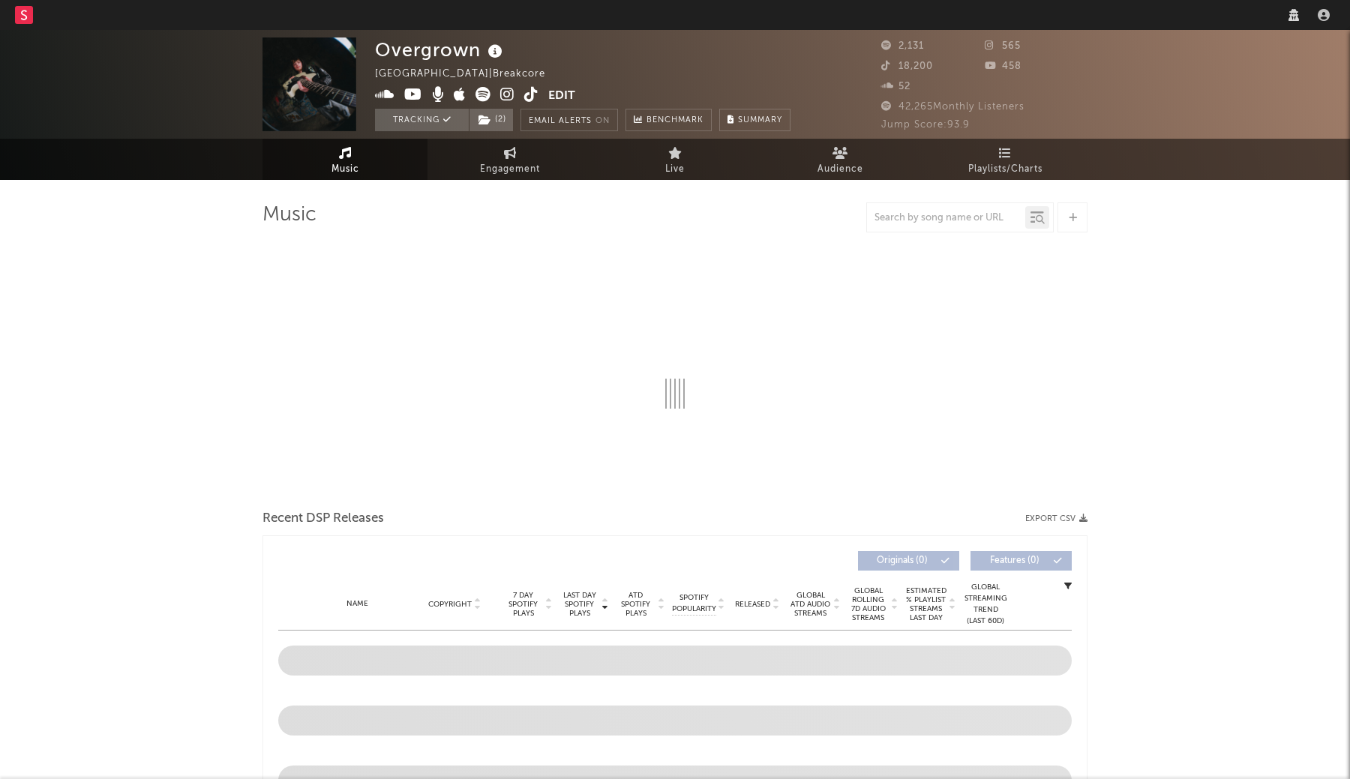
select select "1w"
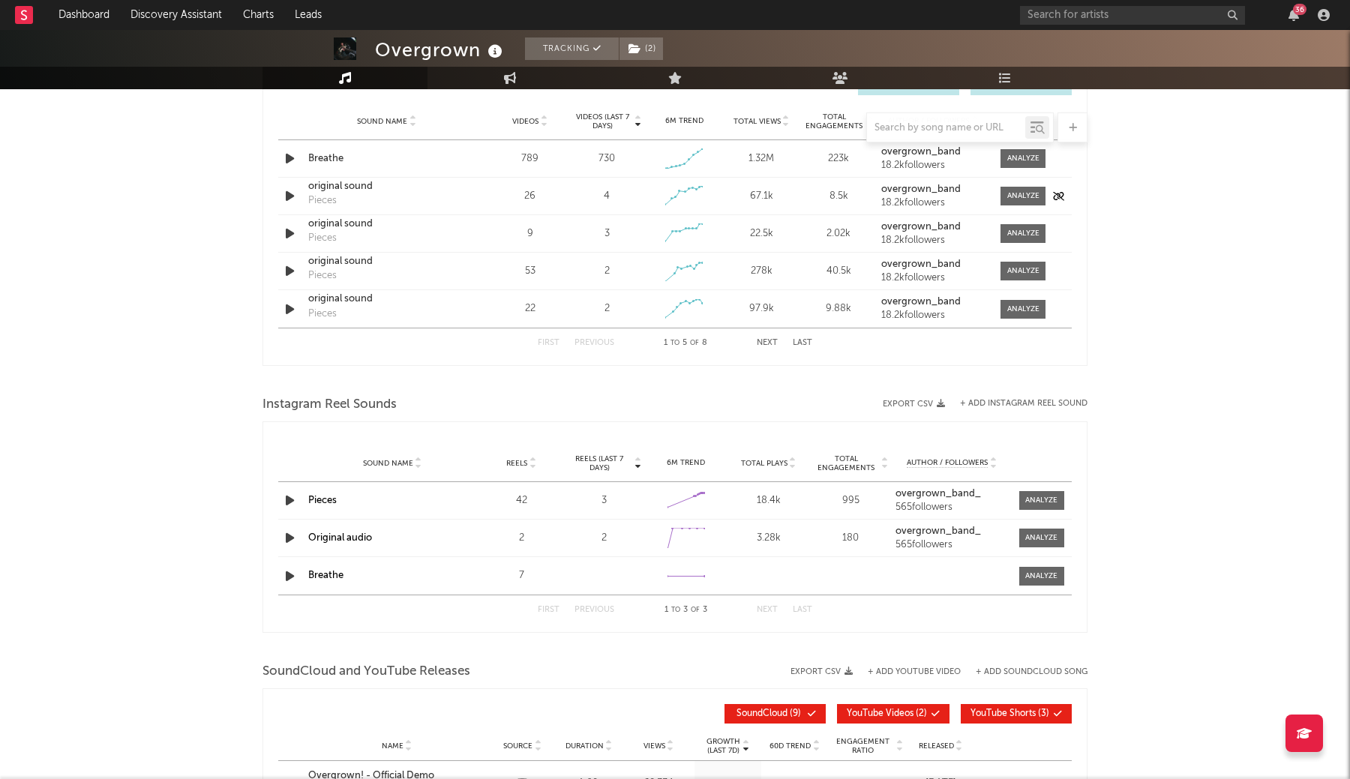
scroll to position [844, 0]
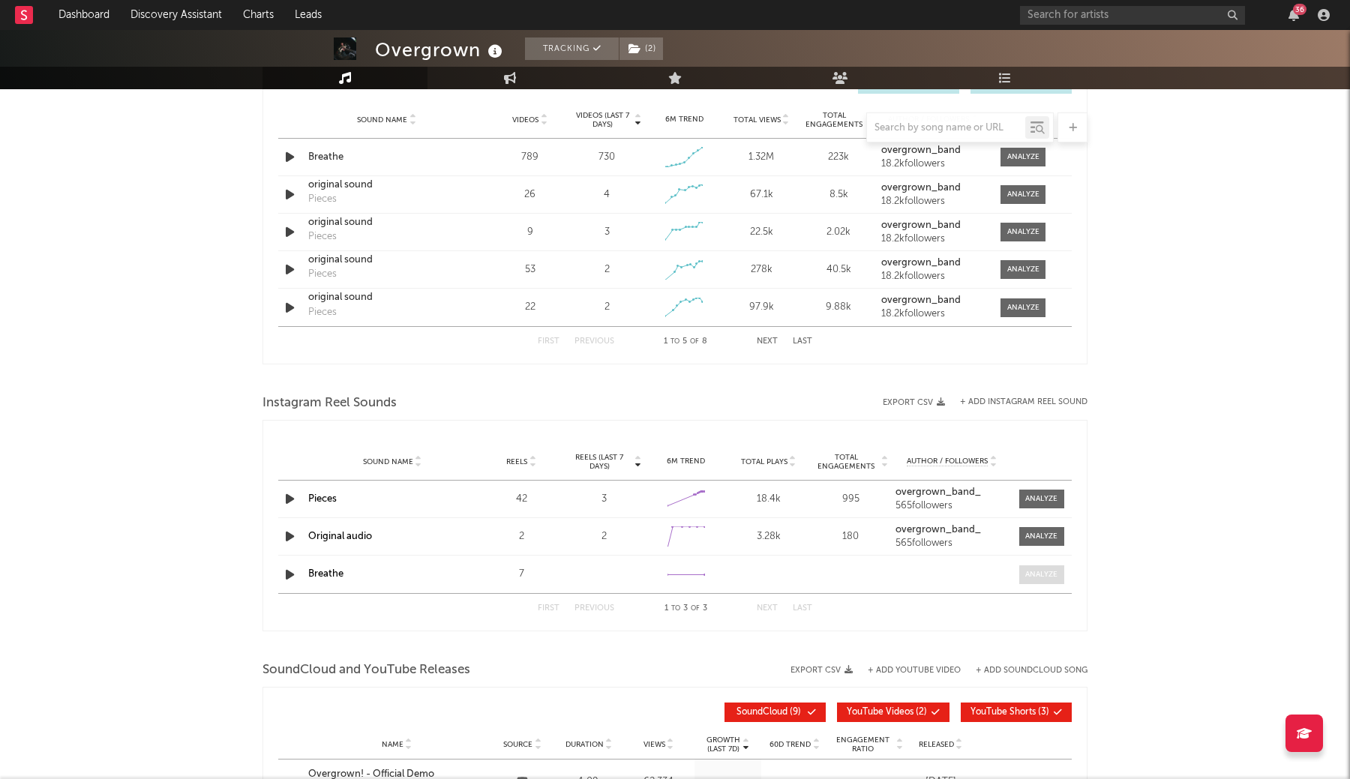
click at [1049, 572] on div at bounding box center [1041, 574] width 32 height 11
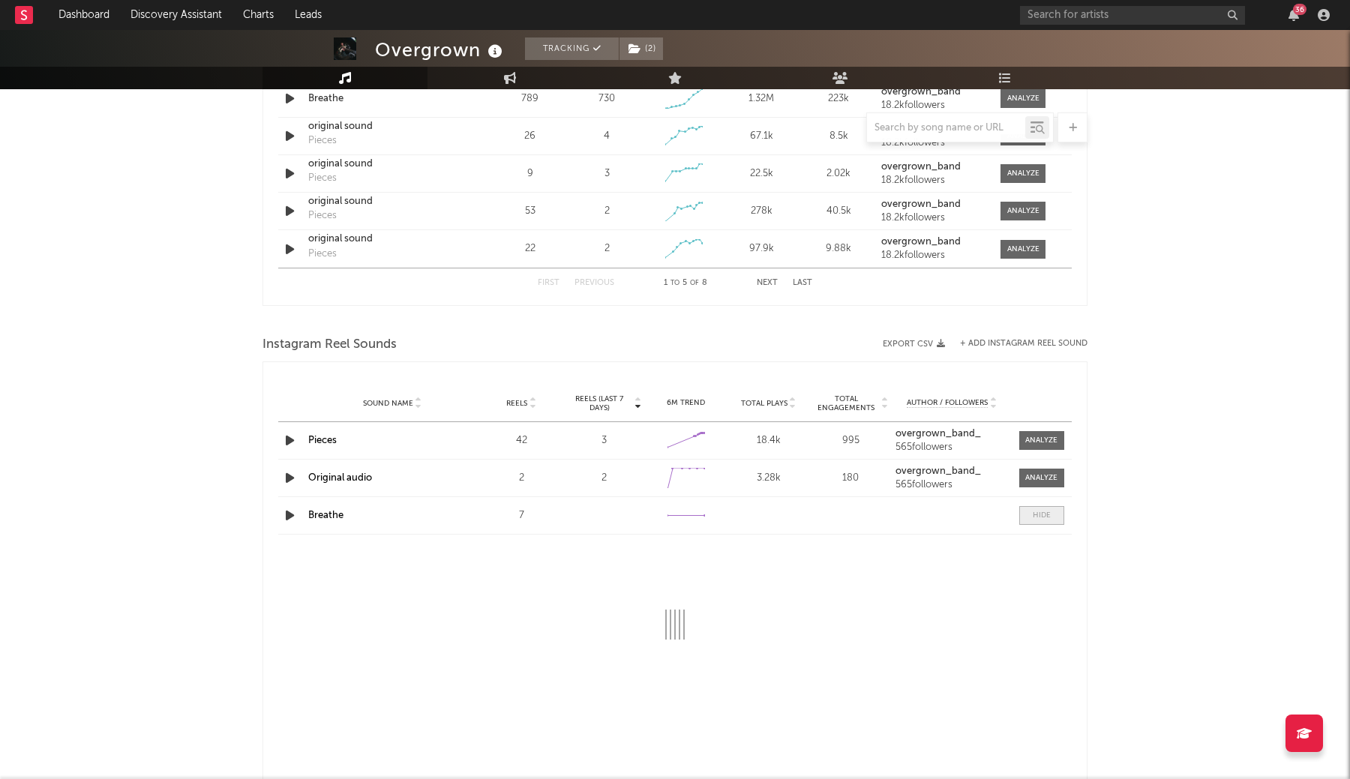
select select "1w"
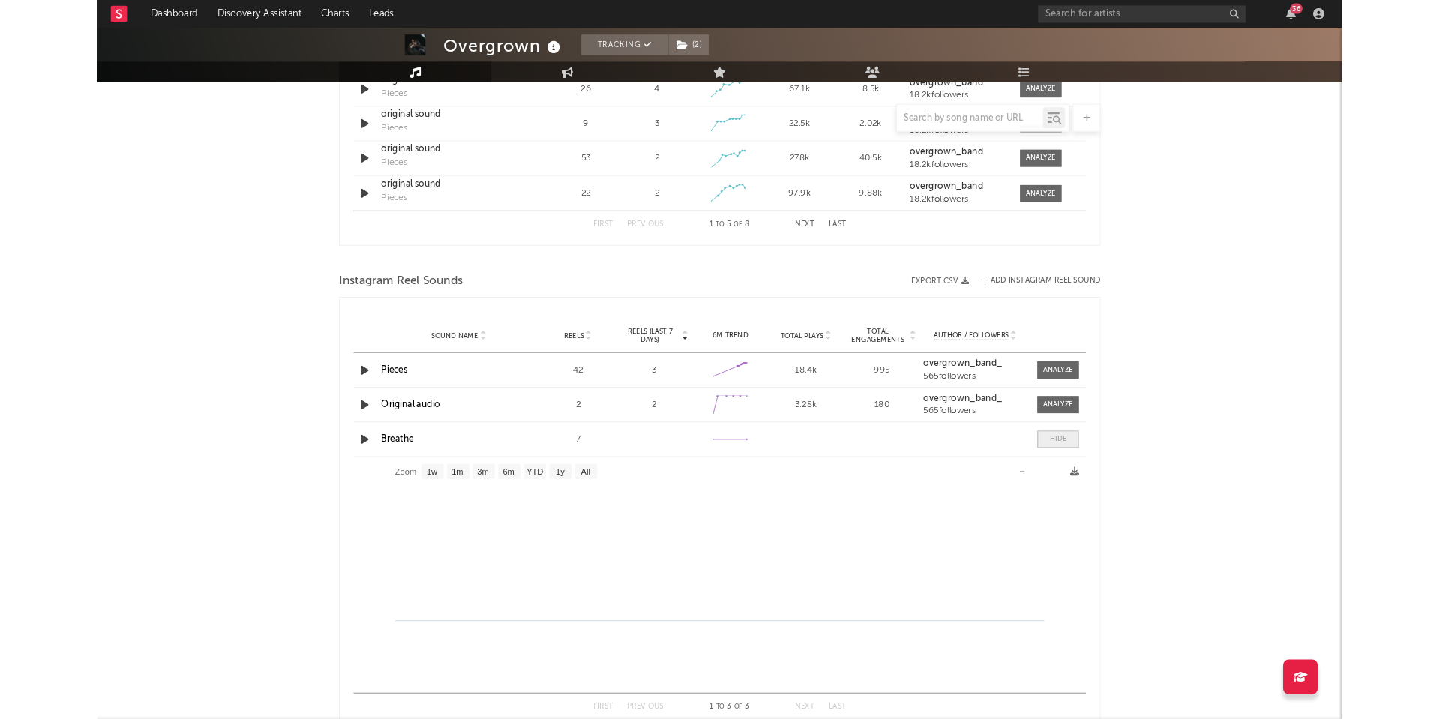
scroll to position [944, 0]
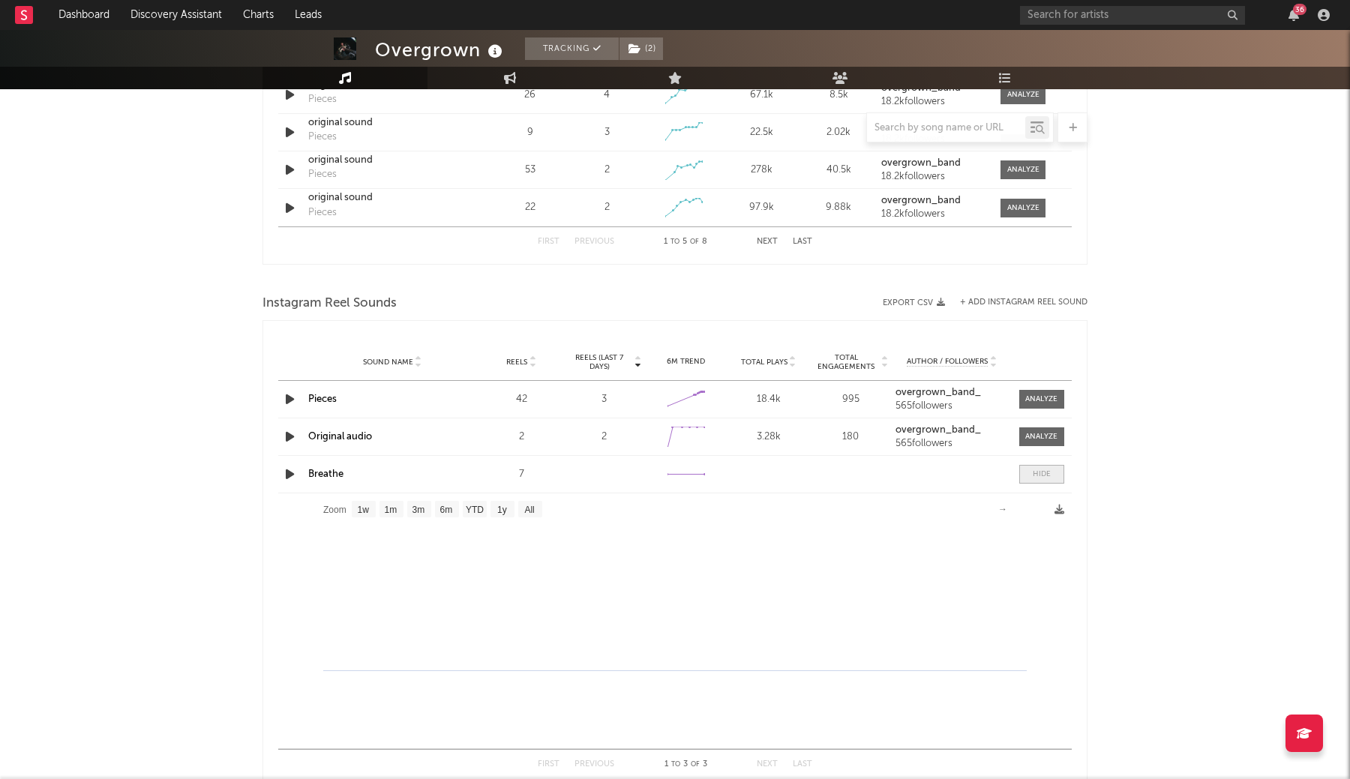
click at [1038, 472] on div at bounding box center [1041, 474] width 18 height 11
